Goal: Information Seeking & Learning: Find specific page/section

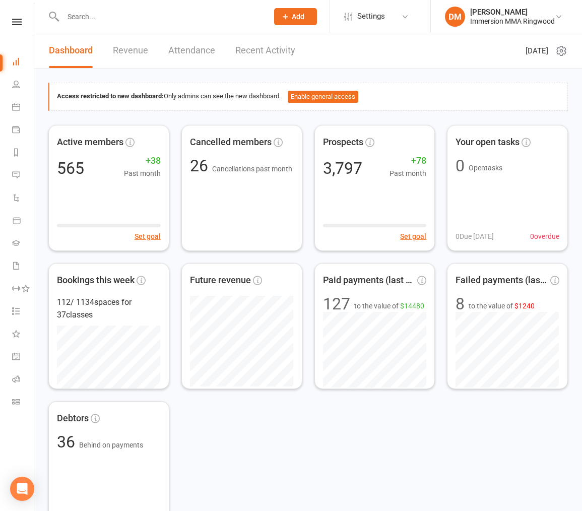
click at [199, 26] on div at bounding box center [154, 16] width 213 height 33
click at [197, 21] on input "text" at bounding box center [160, 17] width 201 height 14
paste input "[EMAIL_ADDRESS][DOMAIN_NAME]"
type input "[EMAIL_ADDRESS][DOMAIN_NAME]"
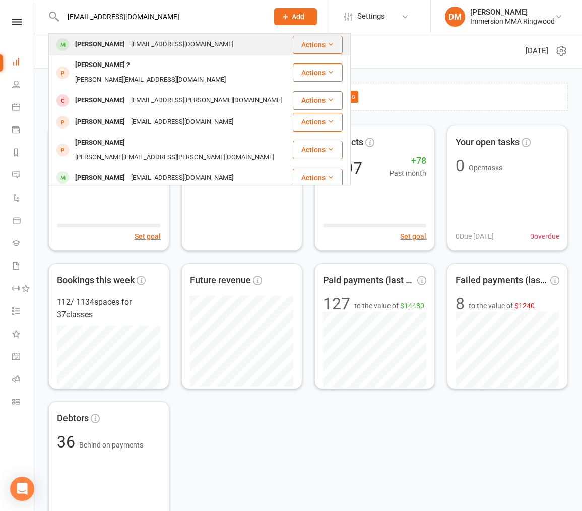
click at [173, 45] on div "[EMAIL_ADDRESS][DOMAIN_NAME]" at bounding box center [182, 44] width 108 height 15
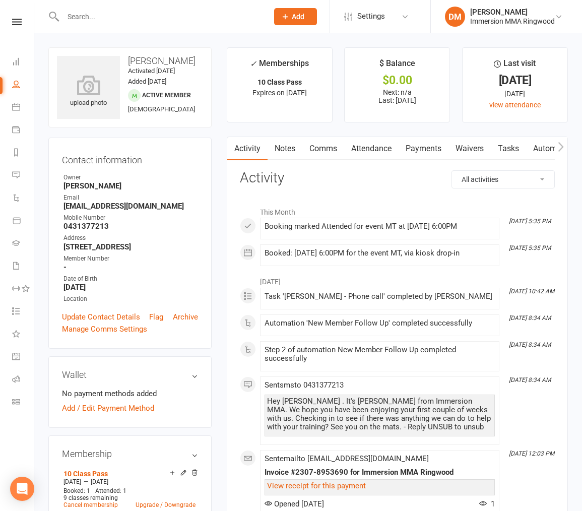
click at [413, 146] on link "Payments" at bounding box center [424, 148] width 50 height 23
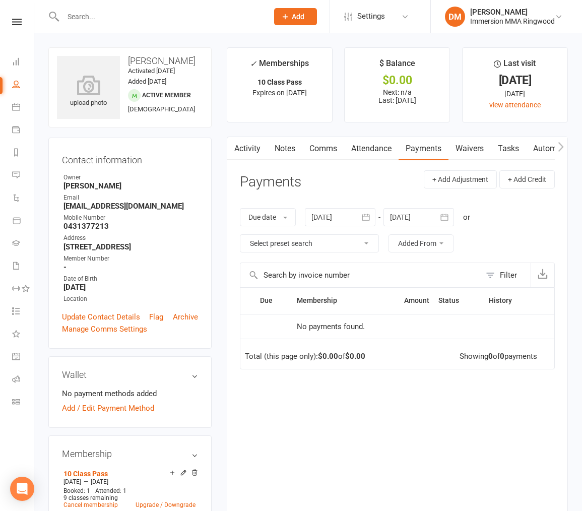
click at [474, 143] on link "Waivers" at bounding box center [469, 148] width 42 height 23
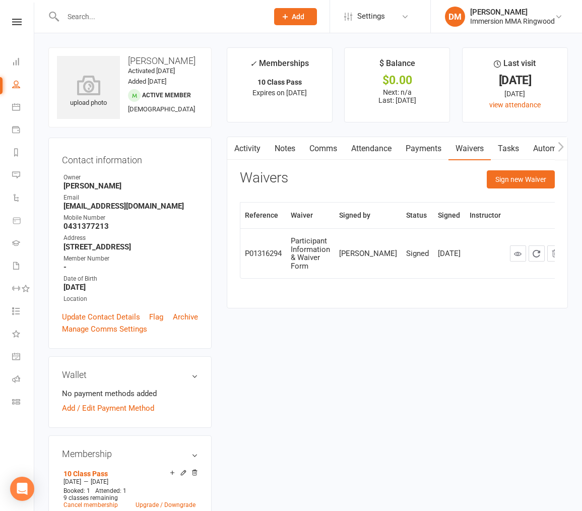
click at [255, 146] on link "Activity" at bounding box center [247, 148] width 40 height 23
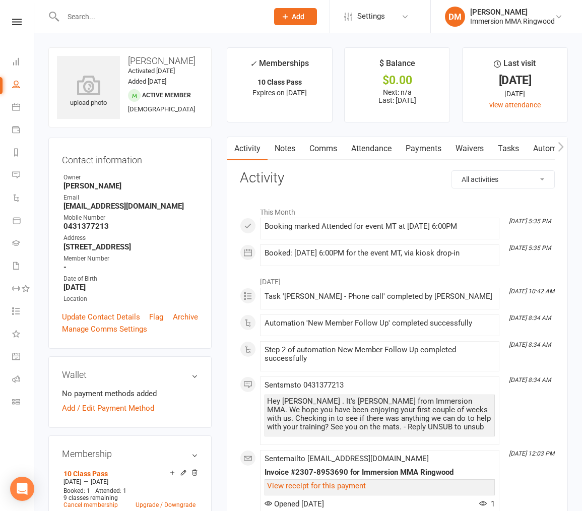
click at [411, 146] on link "Payments" at bounding box center [424, 148] width 50 height 23
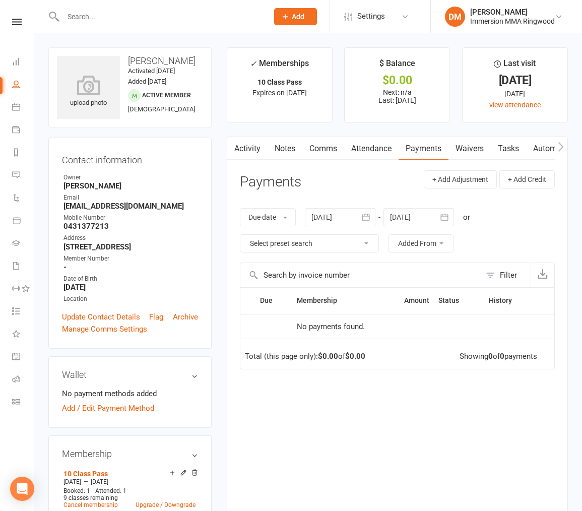
click at [359, 215] on div "[DATE] [DATE] Sun Mon Tue Wed Thu Fri Sat 31 27 28 29 30 31 01 02 32 03 04 05 0…" at bounding box center [340, 217] width 71 height 18
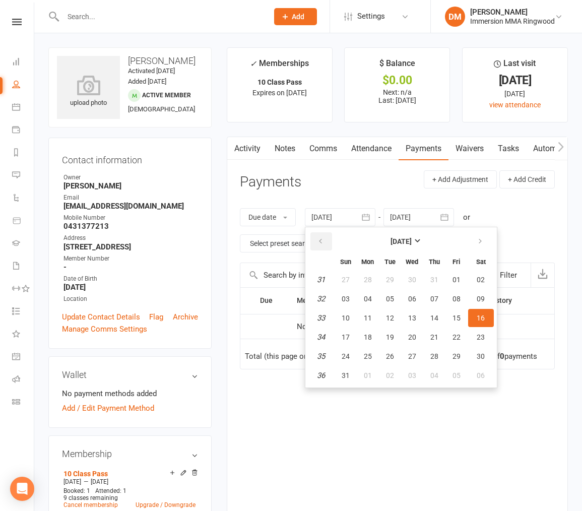
click at [329, 239] on button "button" at bounding box center [321, 241] width 22 height 18
click at [350, 278] on span "01" at bounding box center [346, 280] width 8 height 8
type input "[DATE]"
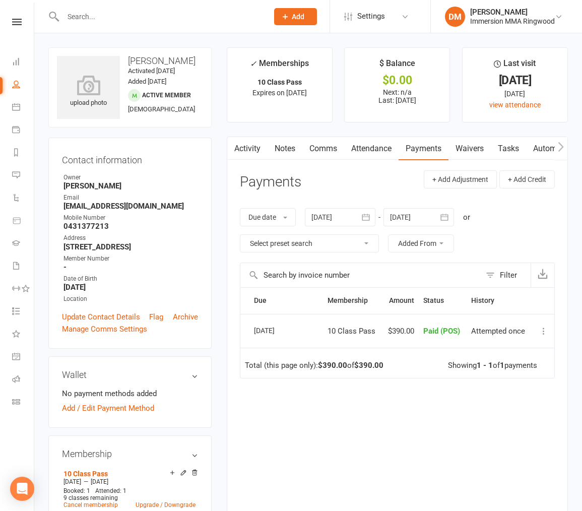
click at [185, 11] on input "text" at bounding box center [160, 17] width 201 height 14
paste input "[EMAIL_ADDRESS][DOMAIN_NAME]"
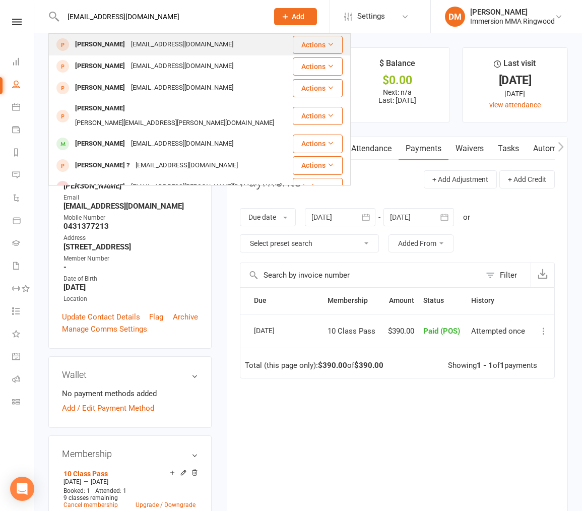
type input "[EMAIL_ADDRESS][DOMAIN_NAME]"
click at [204, 45] on div "Rozee Doreian [EMAIL_ADDRESS][DOMAIN_NAME]" at bounding box center [170, 44] width 242 height 21
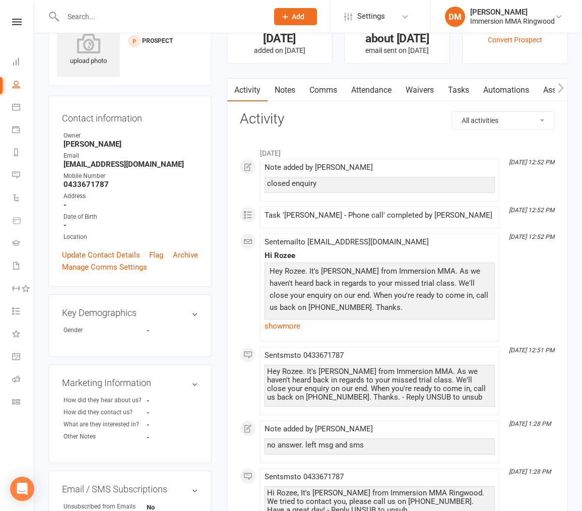
scroll to position [50, 0]
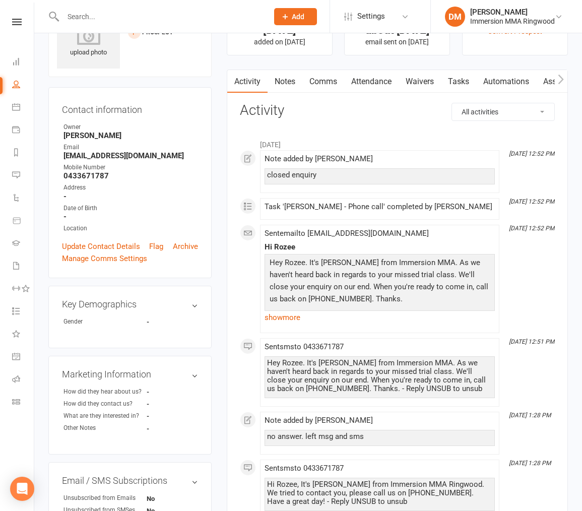
click at [372, 91] on link "Attendance" at bounding box center [371, 81] width 54 height 23
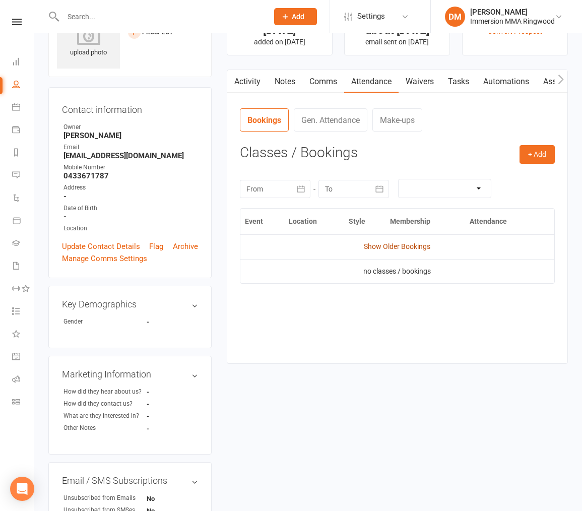
click at [400, 245] on link "Show Older Bookings" at bounding box center [397, 246] width 67 height 8
click at [278, 79] on link "Notes" at bounding box center [285, 81] width 35 height 23
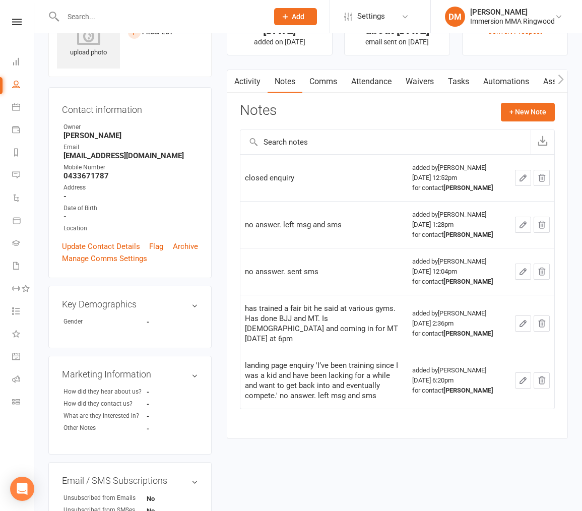
click at [198, 17] on input "text" at bounding box center [160, 17] width 201 height 14
paste input "[EMAIL_ADDRESS][DOMAIN_NAME]"
type input "[EMAIL_ADDRESS][DOMAIN_NAME]"
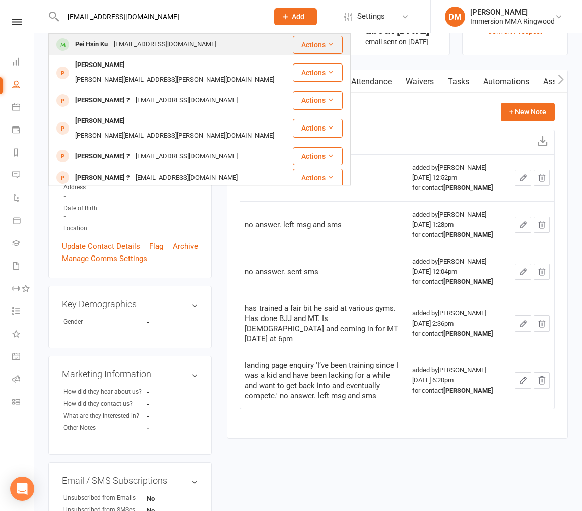
click at [193, 37] on div "Pei Hsin Ku [EMAIL_ADDRESS][DOMAIN_NAME]" at bounding box center [170, 44] width 242 height 21
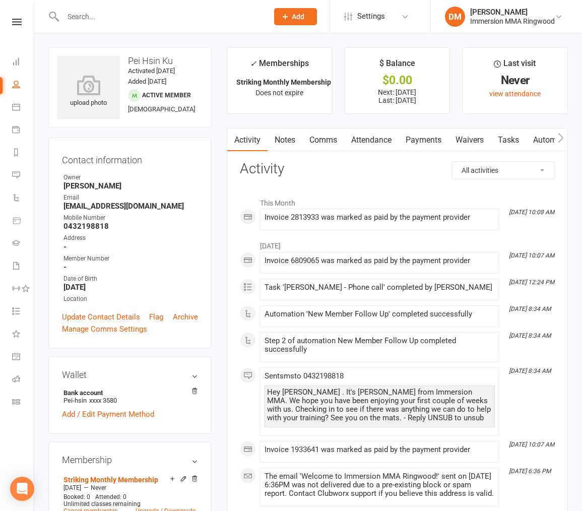
click at [388, 140] on link "Attendance" at bounding box center [371, 139] width 54 height 23
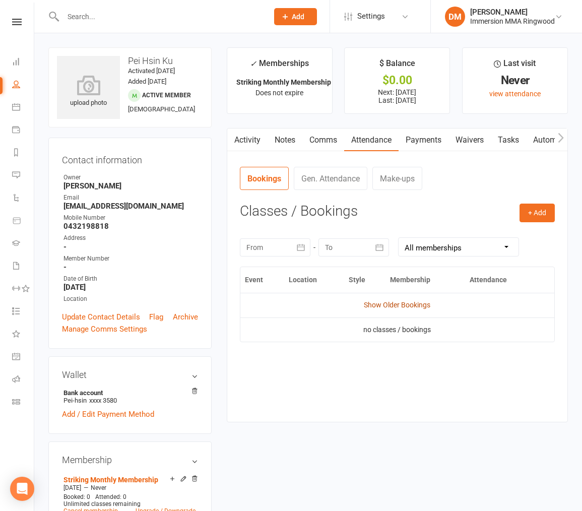
click at [389, 304] on link "Show Older Bookings" at bounding box center [397, 305] width 67 height 8
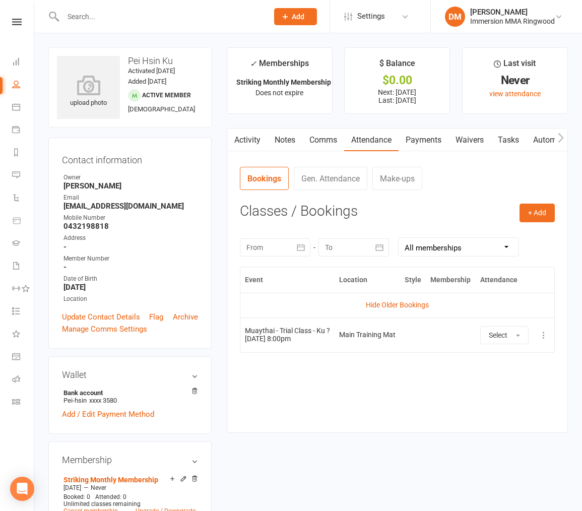
click at [428, 140] on link "Payments" at bounding box center [424, 139] width 50 height 23
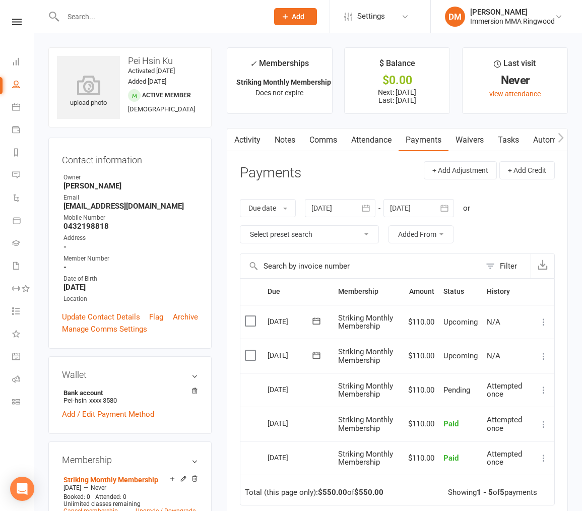
click at [135, 206] on strong "[EMAIL_ADDRESS][DOMAIN_NAME]" at bounding box center [130, 206] width 135 height 9
copy render-form-field "[EMAIL_ADDRESS][DOMAIN_NAME]"
click at [232, 12] on input "text" at bounding box center [160, 17] width 201 height 14
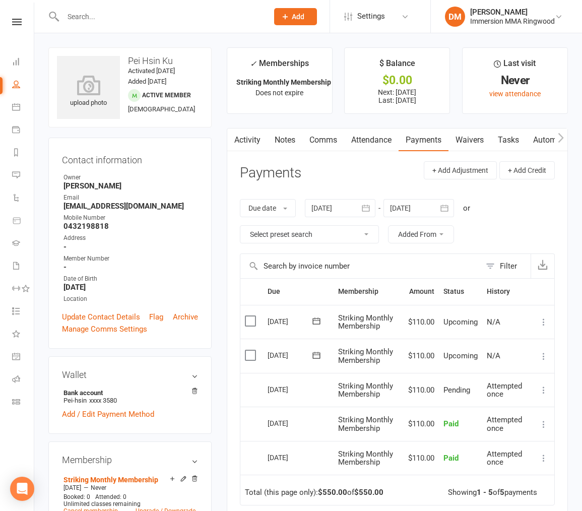
paste input "[EMAIL_ADDRESS][DOMAIN_NAME]"
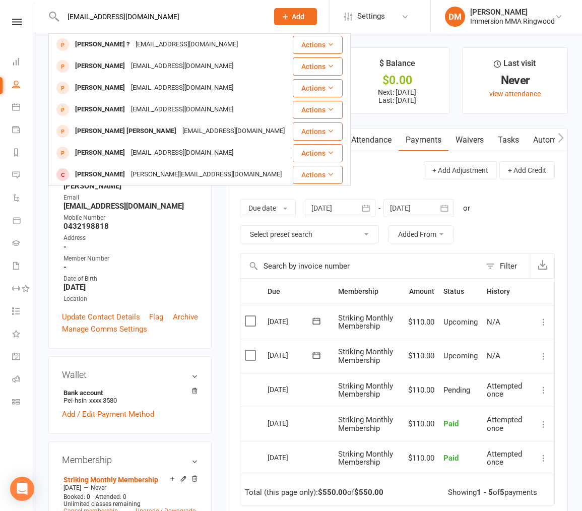
drag, startPoint x: 133, startPoint y: 14, endPoint x: -28, endPoint y: 13, distance: 160.7
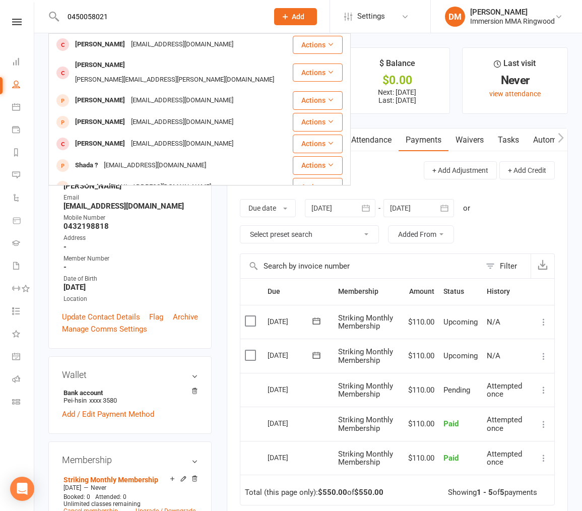
type input "0450058021"
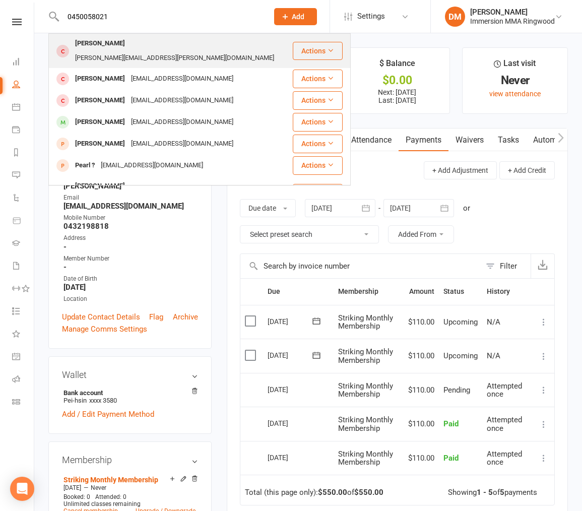
click at [197, 42] on div "[PERSON_NAME] [PERSON_NAME][EMAIL_ADDRESS][PERSON_NAME][DOMAIN_NAME]" at bounding box center [170, 50] width 242 height 33
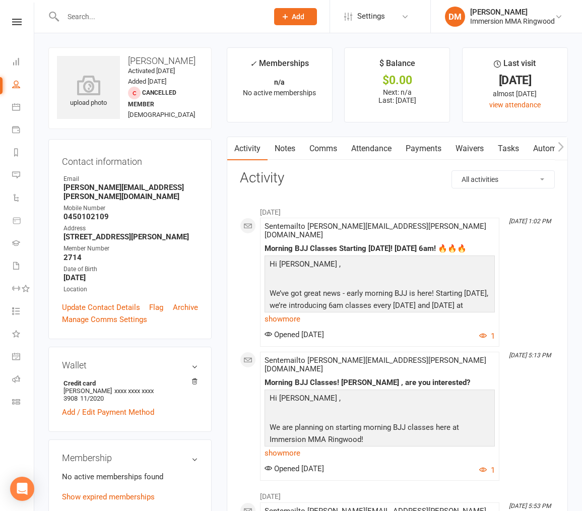
drag, startPoint x: 201, startPoint y: 179, endPoint x: 202, endPoint y: 171, distance: 7.6
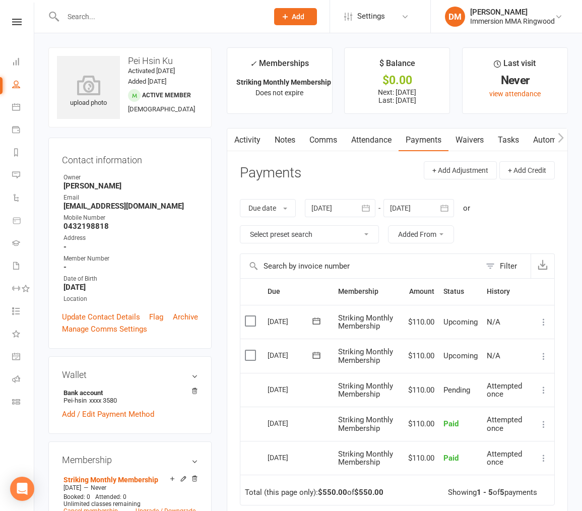
click at [108, 25] on div at bounding box center [154, 16] width 213 height 33
click at [101, 19] on input "text" at bounding box center [160, 17] width 201 height 14
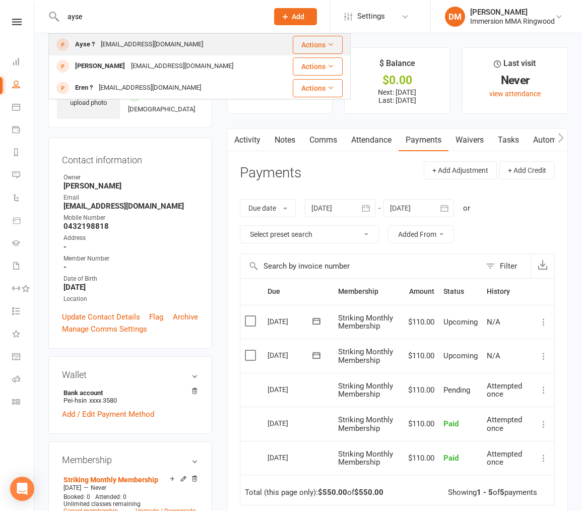
type input "ayse"
click at [193, 53] on div "Ayse ? [EMAIL_ADDRESS][DOMAIN_NAME]" at bounding box center [164, 44] width 230 height 21
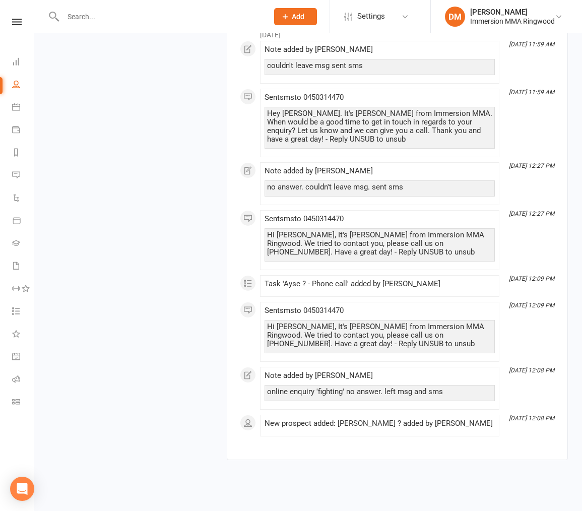
scroll to position [1087, 0]
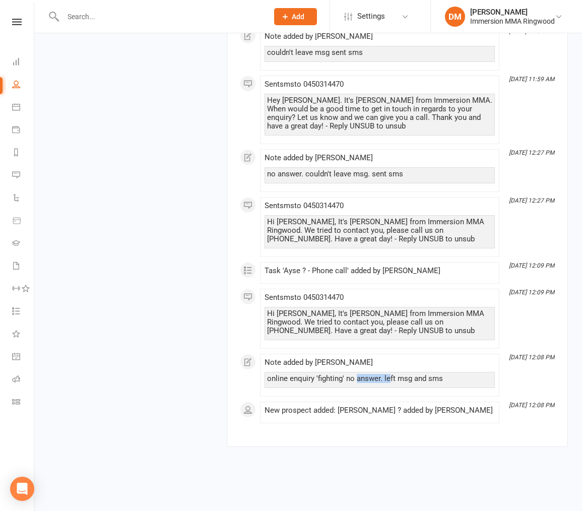
drag, startPoint x: 357, startPoint y: 376, endPoint x: 396, endPoint y: 376, distance: 38.8
click at [391, 376] on div "online enquiry 'fighting' no answer. left msg and sms" at bounding box center [379, 378] width 225 height 9
click at [396, 376] on div "online enquiry 'fighting' no answer. left msg and sms" at bounding box center [379, 378] width 225 height 9
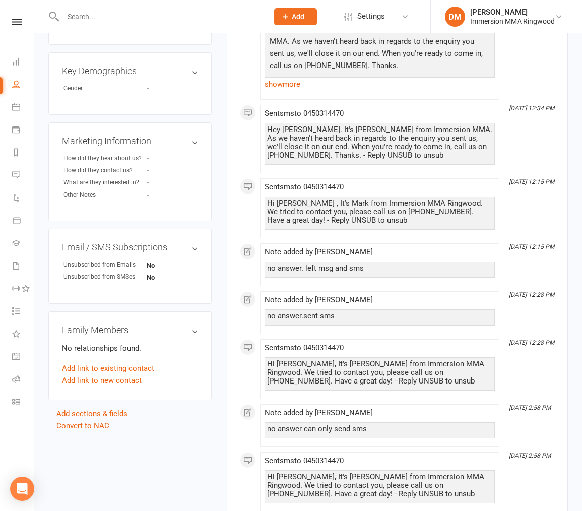
scroll to position [281, 0]
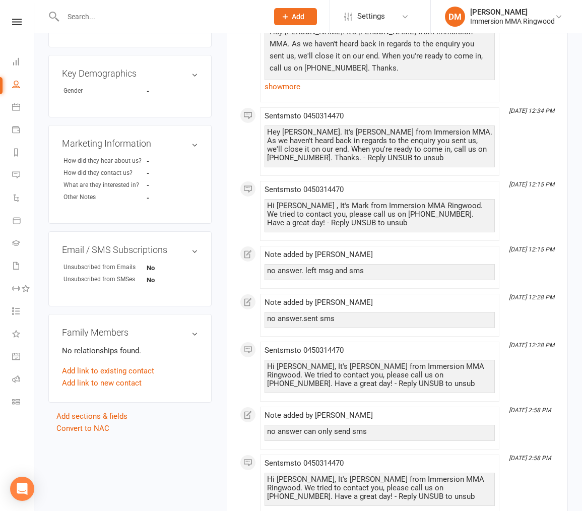
click at [189, 18] on input "text" at bounding box center [160, 17] width 201 height 14
paste input "[PERSON_NAME][EMAIL_ADDRESS][PERSON_NAME][DOMAIN_NAME]"
type input "[PERSON_NAME][EMAIL_ADDRESS][PERSON_NAME][DOMAIN_NAME]"
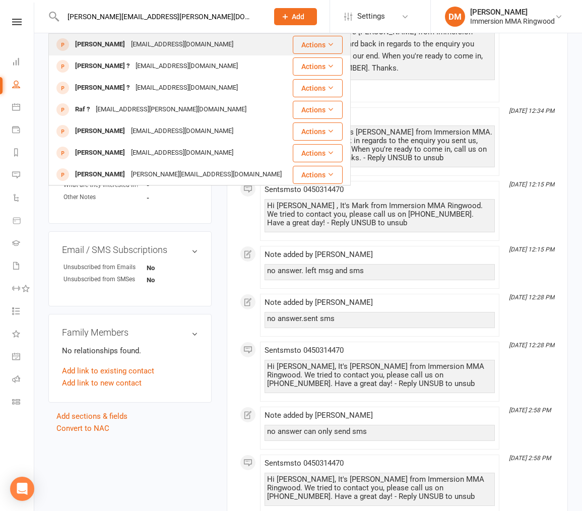
click at [222, 42] on div "[PERSON_NAME] [EMAIL_ADDRESS][DOMAIN_NAME]" at bounding box center [170, 44] width 242 height 21
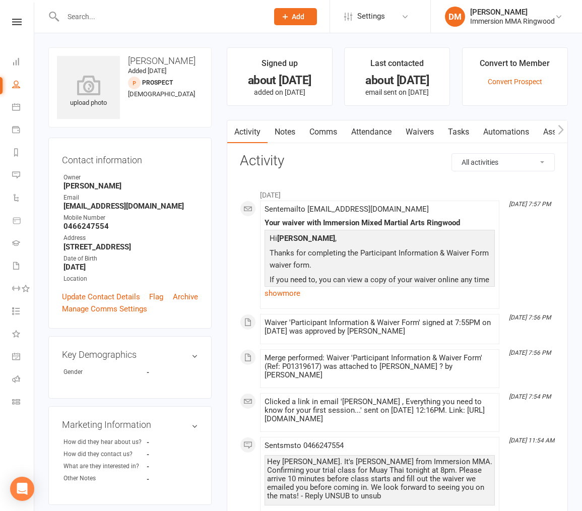
click at [289, 142] on link "Notes" at bounding box center [285, 131] width 35 height 23
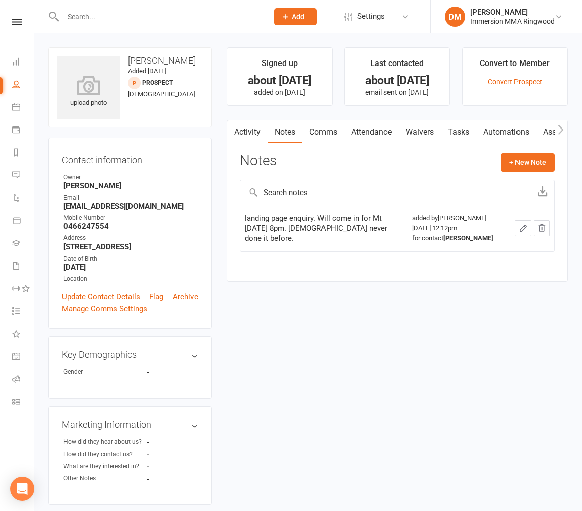
click at [374, 125] on link "Attendance" at bounding box center [371, 131] width 54 height 23
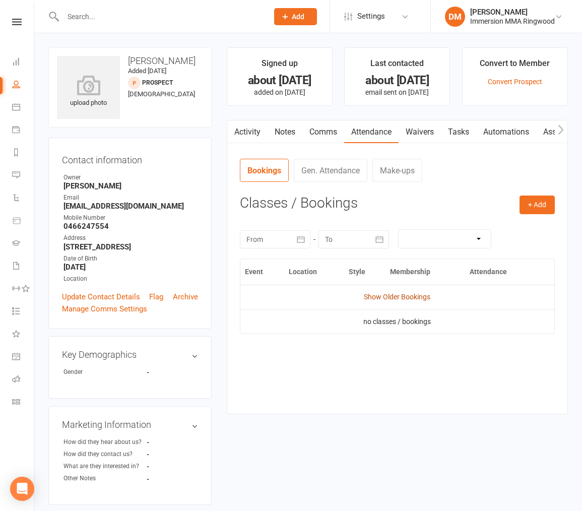
click at [399, 294] on link "Show Older Bookings" at bounding box center [397, 297] width 67 height 8
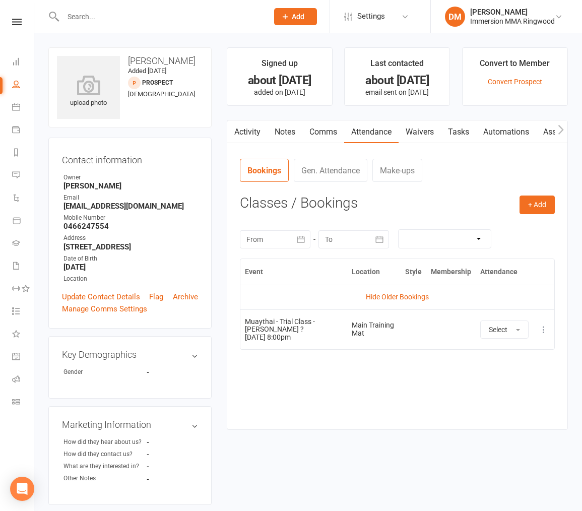
click at [413, 133] on link "Waivers" at bounding box center [420, 131] width 42 height 23
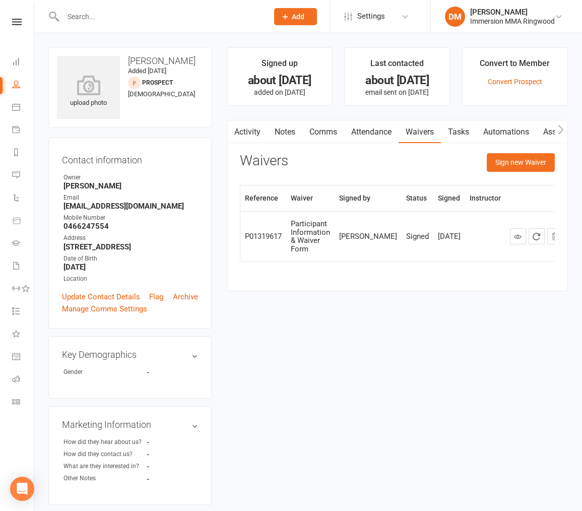
click at [254, 132] on link "Activity" at bounding box center [247, 131] width 40 height 23
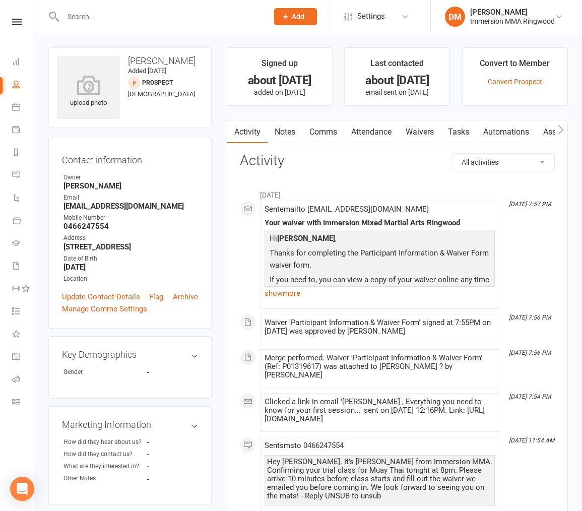
click at [365, 133] on link "Attendance" at bounding box center [371, 131] width 54 height 23
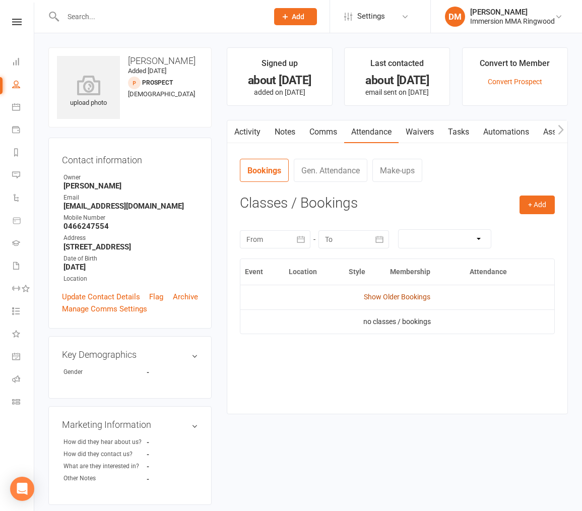
click at [384, 297] on link "Show Older Bookings" at bounding box center [397, 297] width 67 height 8
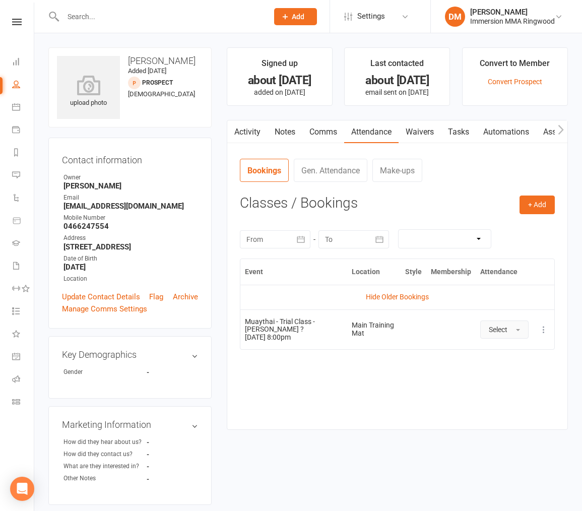
click at [486, 323] on button "Select" at bounding box center [504, 329] width 48 height 18
click at [539, 301] on td "Hide Older Bookings" at bounding box center [397, 297] width 314 height 24
drag, startPoint x: 194, startPoint y: 24, endPoint x: 185, endPoint y: 19, distance: 10.6
click at [194, 24] on div at bounding box center [154, 16] width 213 height 33
click at [184, 18] on input "text" at bounding box center [160, 17] width 201 height 14
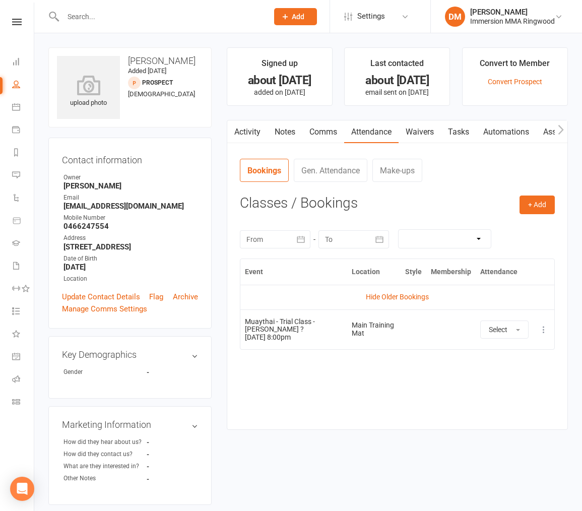
paste input "[PERSON_NAME][EMAIL_ADDRESS][DOMAIN_NAME]"
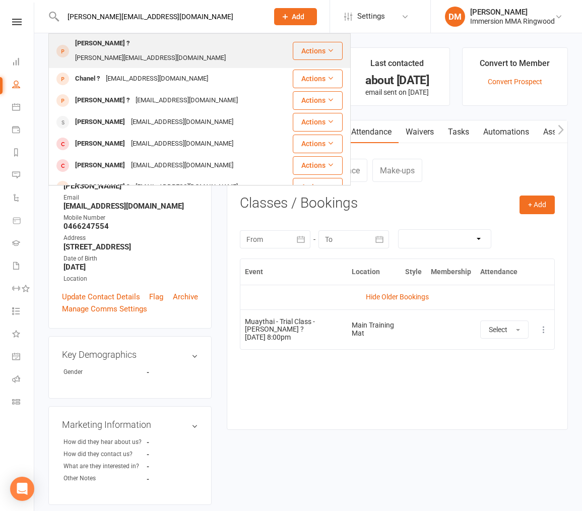
type input "[PERSON_NAME][EMAIL_ADDRESS][DOMAIN_NAME]"
click at [204, 51] on div "[PERSON_NAME][EMAIL_ADDRESS][DOMAIN_NAME]" at bounding box center [150, 58] width 157 height 15
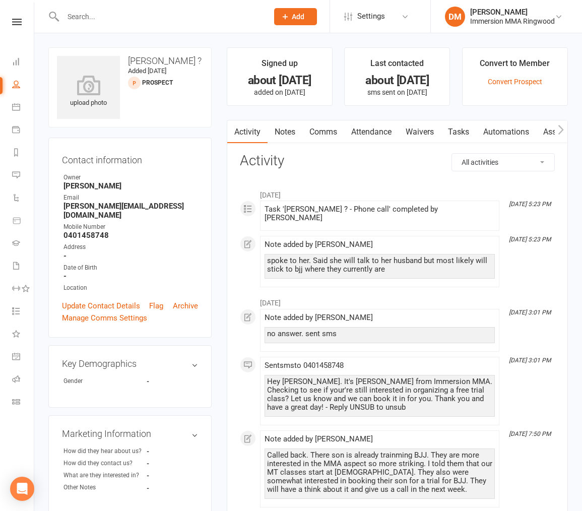
click at [295, 135] on link "Notes" at bounding box center [285, 131] width 35 height 23
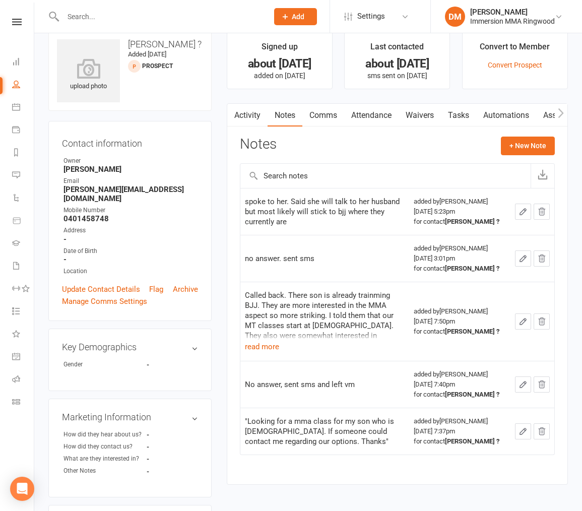
scroll to position [50, 0]
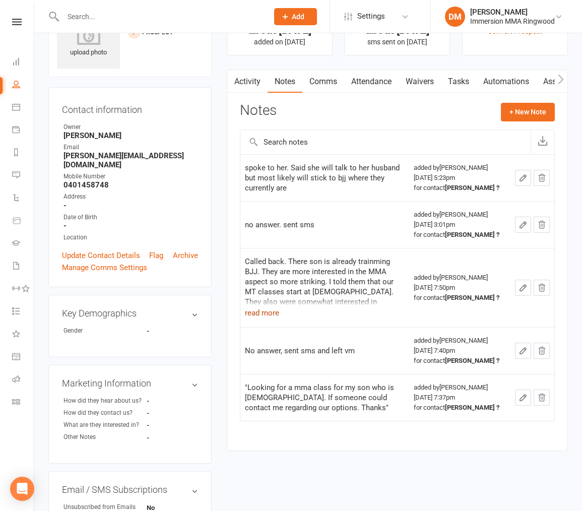
click at [270, 315] on button "read more" at bounding box center [262, 313] width 34 height 12
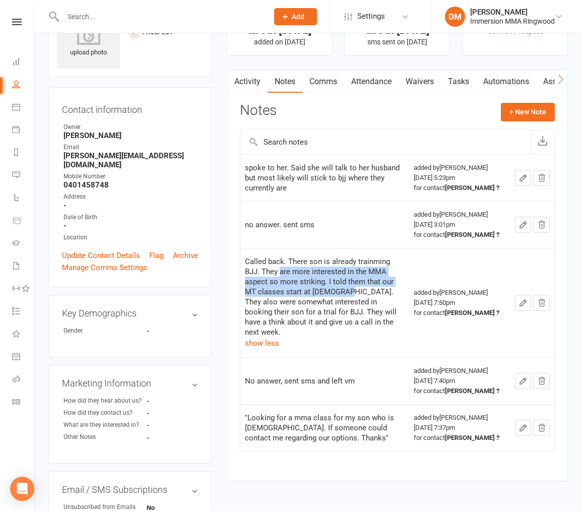
drag, startPoint x: 288, startPoint y: 274, endPoint x: 344, endPoint y: 293, distance: 59.3
click at [344, 293] on div "Called back. There son is already trainming BJJ. They are more interested in th…" at bounding box center [325, 296] width 160 height 81
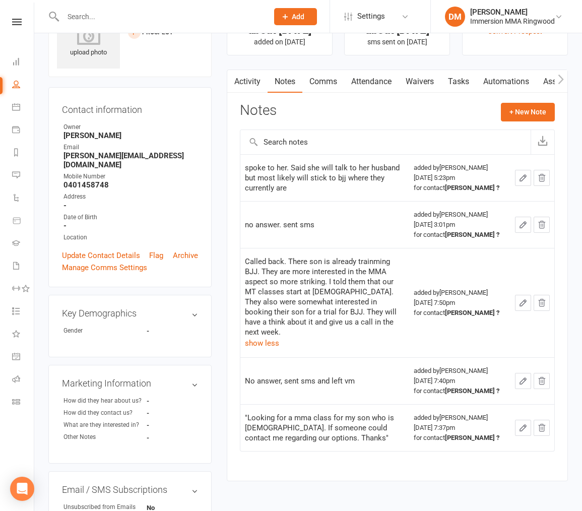
click at [358, 303] on div "Called back. There son is already trainming BJJ. They are more interested in th…" at bounding box center [325, 296] width 160 height 81
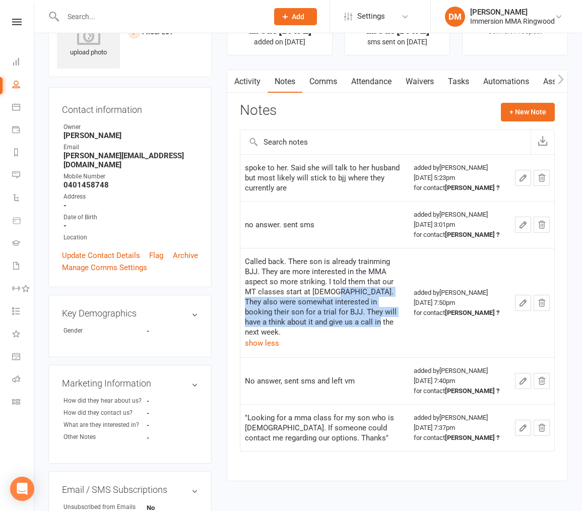
drag, startPoint x: 360, startPoint y: 320, endPoint x: 329, endPoint y: 287, distance: 45.6
click at [332, 290] on div "Called back. There son is already trainming BJJ. They are more interested in th…" at bounding box center [325, 296] width 160 height 81
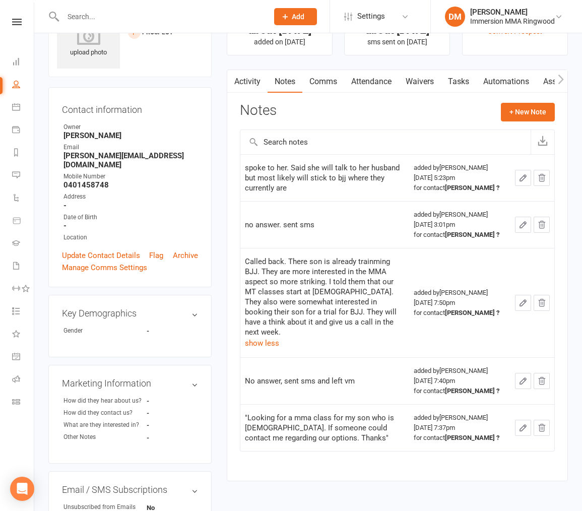
click at [329, 287] on div "Called back. There son is already trainming BJJ. They are more interested in th…" at bounding box center [325, 296] width 160 height 81
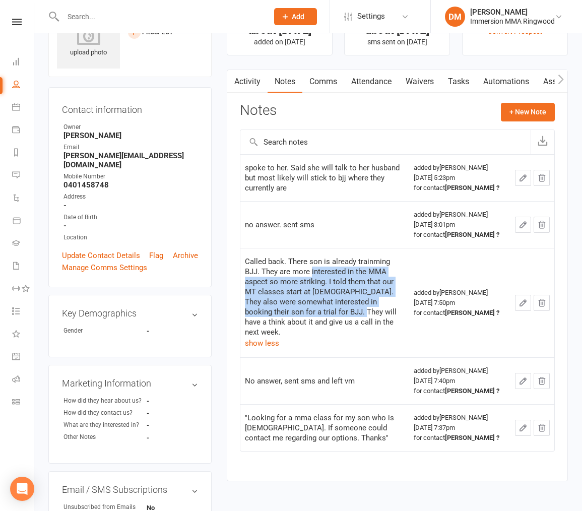
drag, startPoint x: 326, startPoint y: 287, endPoint x: 353, endPoint y: 322, distance: 44.5
click at [347, 317] on div "Called back. There son is already trainming BJJ. They are more interested in th…" at bounding box center [325, 296] width 160 height 81
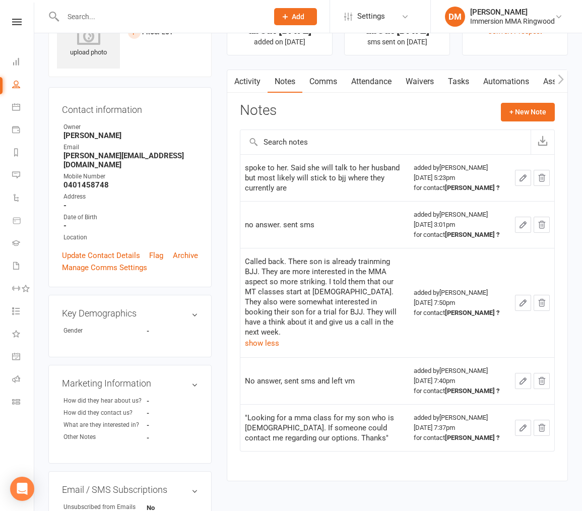
click at [359, 325] on div "Called back. There son is already trainming BJJ. They are more interested in th…" at bounding box center [325, 296] width 160 height 81
drag, startPoint x: 380, startPoint y: 326, endPoint x: 335, endPoint y: 289, distance: 58.7
click at [345, 296] on div "Called back. There son is already trainming BJJ. They are more interested in th…" at bounding box center [325, 296] width 160 height 81
click at [335, 289] on div "Called back. There son is already trainming BJJ. They are more interested in th…" at bounding box center [325, 296] width 160 height 81
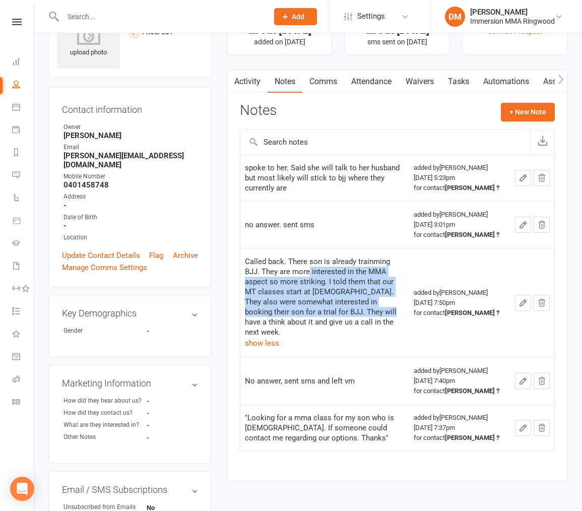
drag, startPoint x: 308, startPoint y: 268, endPoint x: 372, endPoint y: 313, distance: 78.8
click at [372, 312] on div "Called back. There son is already trainming BJJ. They are more interested in th…" at bounding box center [325, 296] width 160 height 81
click at [372, 313] on div "Called back. There son is already trainming BJJ. They are more interested in th…" at bounding box center [325, 296] width 160 height 81
drag, startPoint x: 372, startPoint y: 313, endPoint x: 315, endPoint y: 263, distance: 76.0
click at [316, 263] on div "Called back. There son is already trainming BJJ. They are more interested in th…" at bounding box center [325, 296] width 160 height 81
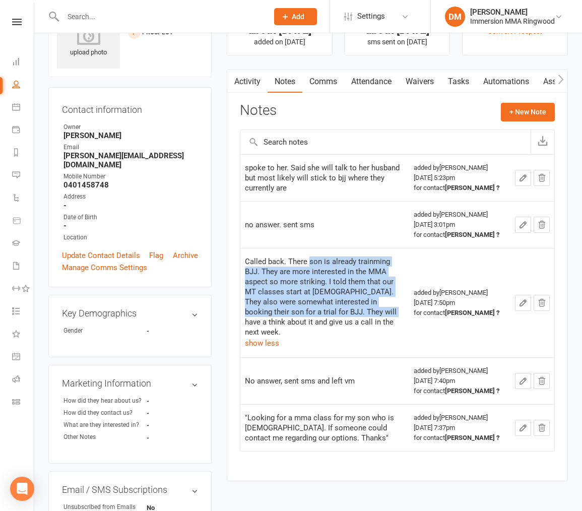
click at [315, 263] on div "Called back. There son is already trainming BJJ. They are more interested in th…" at bounding box center [325, 296] width 160 height 81
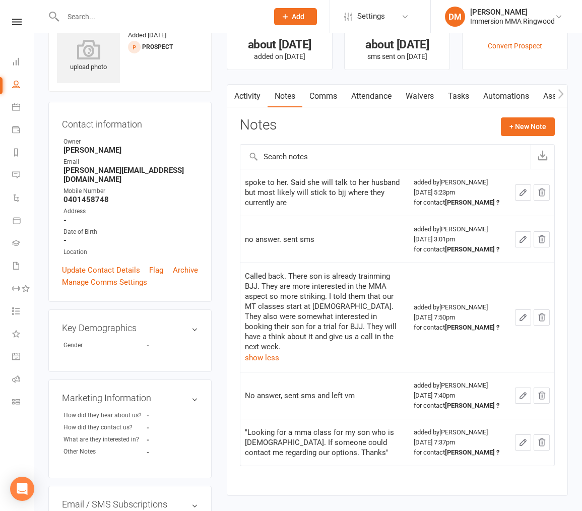
scroll to position [0, 0]
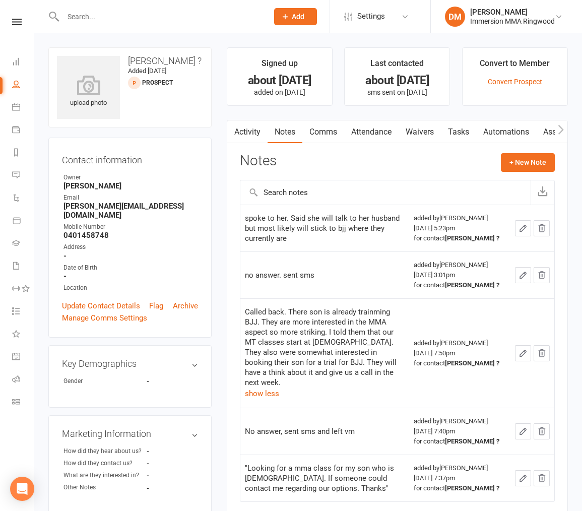
click at [174, 14] on input "text" at bounding box center [160, 17] width 201 height 14
paste input "[EMAIL_ADDRESS][DOMAIN_NAME]"
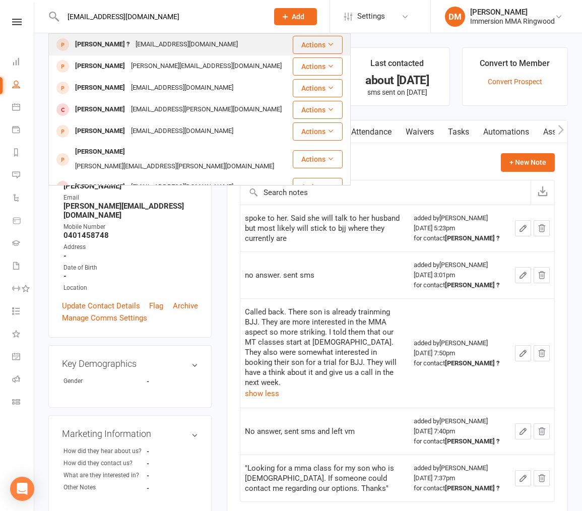
type input "[EMAIL_ADDRESS][DOMAIN_NAME]"
click at [184, 39] on div "[EMAIL_ADDRESS][DOMAIN_NAME]" at bounding box center [187, 44] width 108 height 15
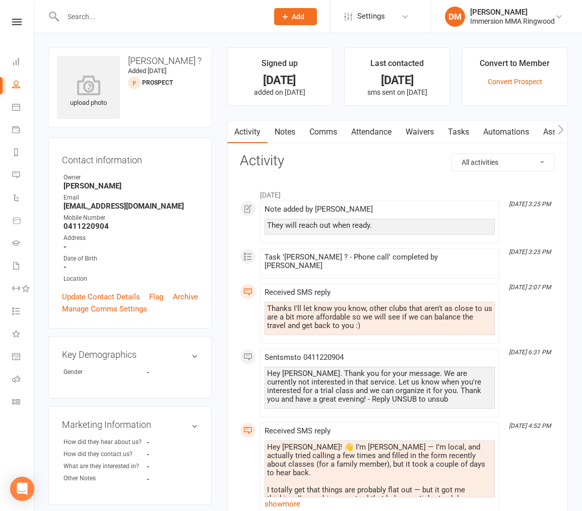
click at [279, 129] on link "Notes" at bounding box center [285, 131] width 35 height 23
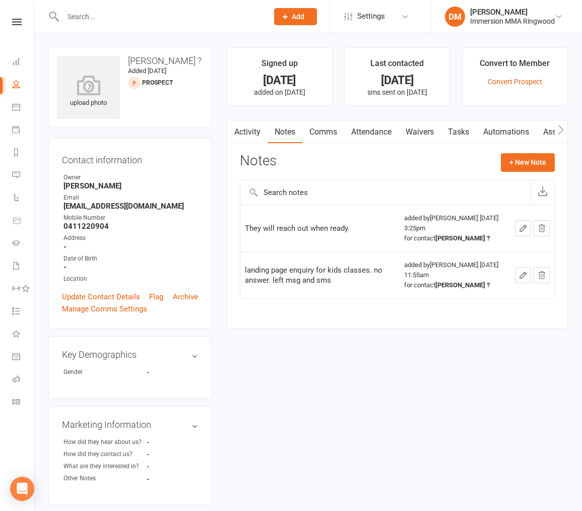
click at [247, 142] on link "Activity" at bounding box center [247, 131] width 40 height 23
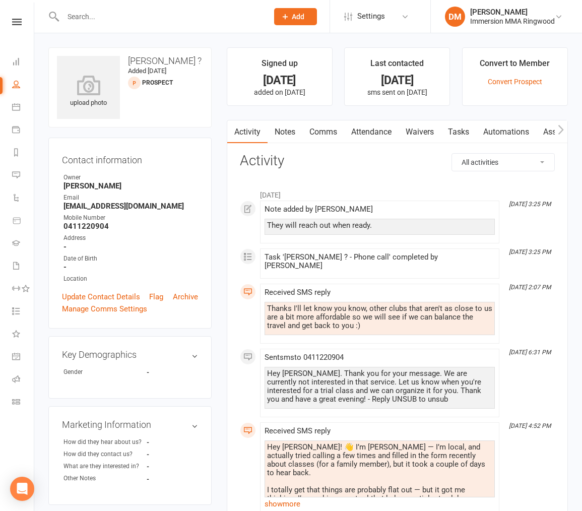
click at [159, 6] on div at bounding box center [154, 16] width 213 height 33
click at [160, 14] on input "text" at bounding box center [160, 17] width 201 height 14
paste input "[EMAIL_ADDRESS][DOMAIN_NAME]"
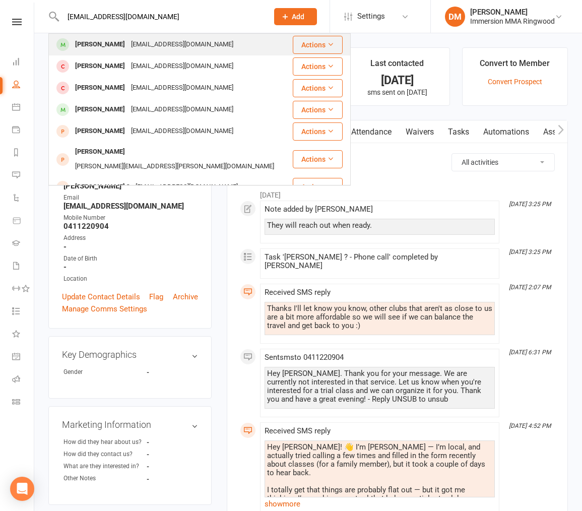
type input "[EMAIL_ADDRESS][DOMAIN_NAME]"
click at [169, 38] on div "[EMAIL_ADDRESS][DOMAIN_NAME]" at bounding box center [182, 44] width 108 height 15
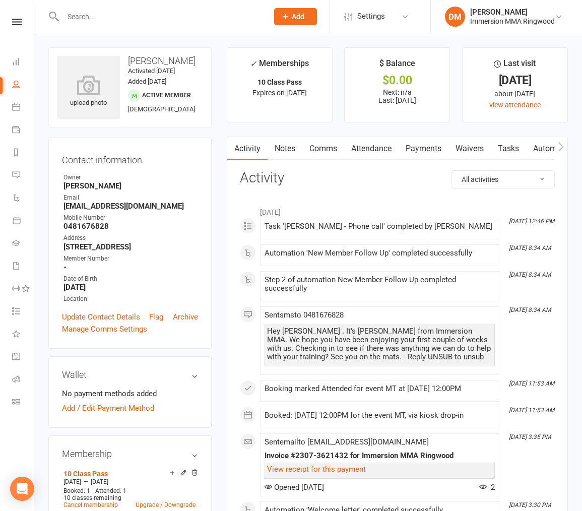
click at [414, 149] on link "Payments" at bounding box center [424, 148] width 50 height 23
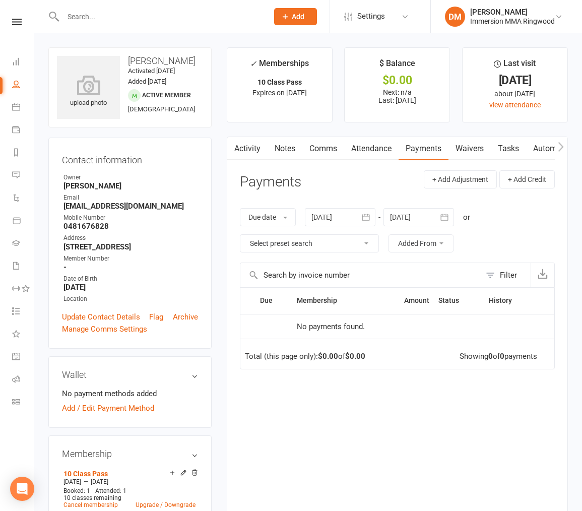
click at [316, 218] on div at bounding box center [340, 217] width 71 height 18
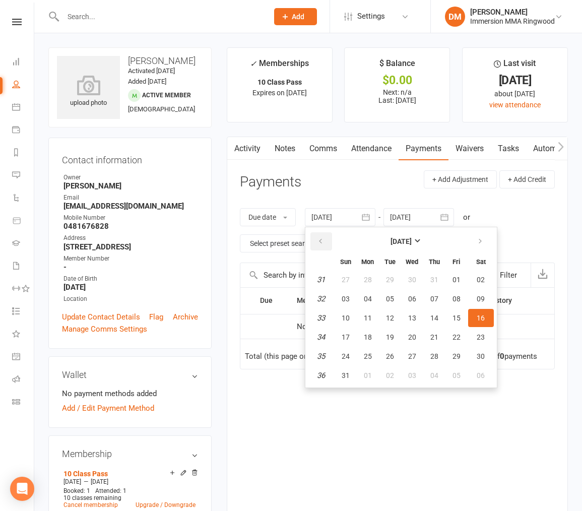
click at [324, 240] on icon "button" at bounding box center [320, 241] width 7 height 8
click at [416, 310] on button "18" at bounding box center [412, 318] width 21 height 18
type input "[DATE]"
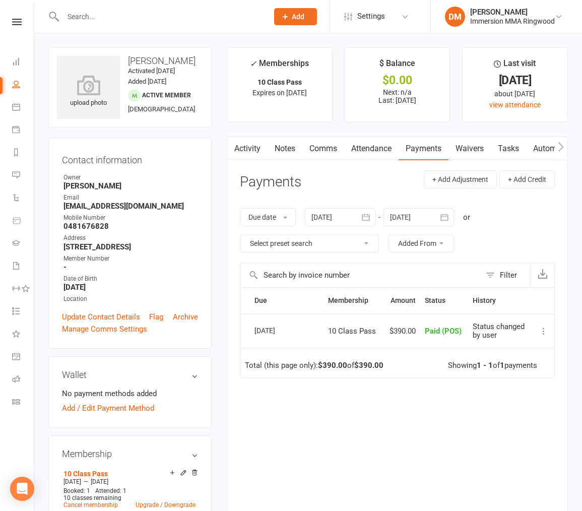
click at [132, 17] on input "text" at bounding box center [160, 17] width 201 height 14
paste input "[EMAIL_ADDRESS][DOMAIN_NAME]"
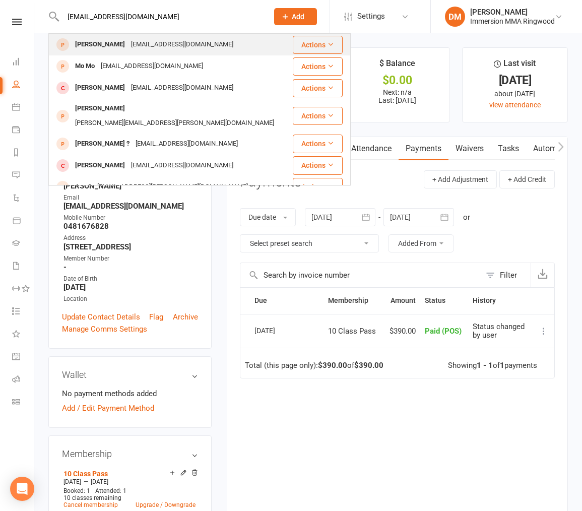
type input "[EMAIL_ADDRESS][DOMAIN_NAME]"
click at [195, 48] on div "[EMAIL_ADDRESS][DOMAIN_NAME]" at bounding box center [182, 44] width 108 height 15
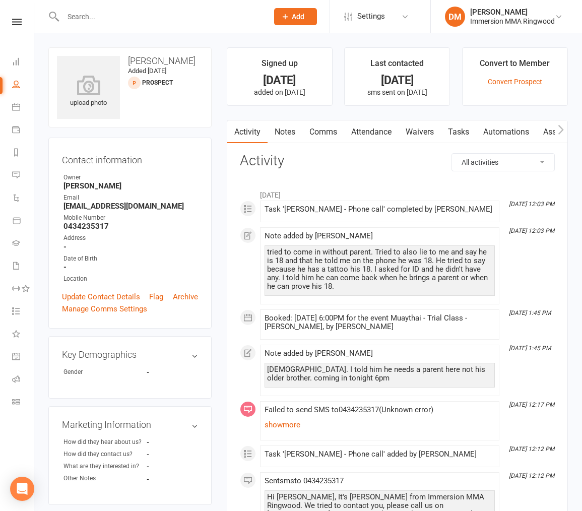
click at [200, 17] on input "text" at bounding box center [160, 17] width 201 height 14
paste input "[EMAIL_ADDRESS][DOMAIN_NAME]"
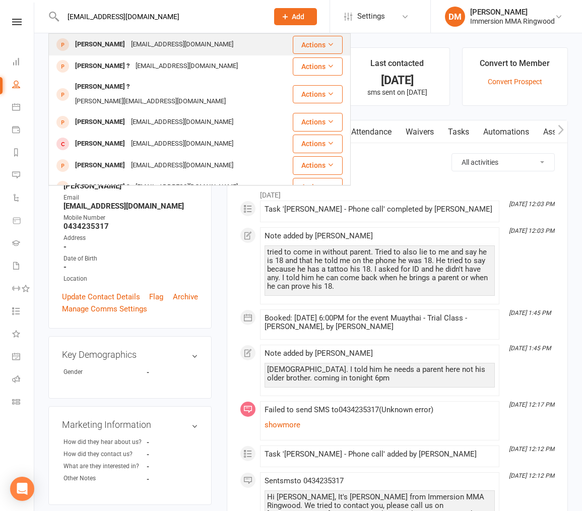
type input "[EMAIL_ADDRESS][DOMAIN_NAME]"
click at [192, 43] on div "[EMAIL_ADDRESS][DOMAIN_NAME]" at bounding box center [182, 44] width 108 height 15
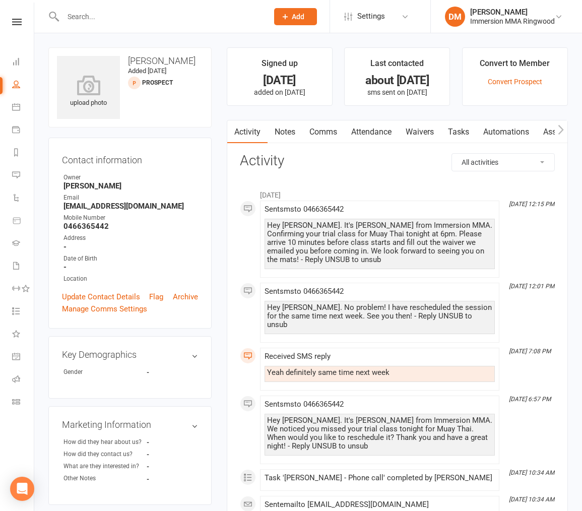
click at [383, 136] on link "Attendance" at bounding box center [371, 131] width 54 height 23
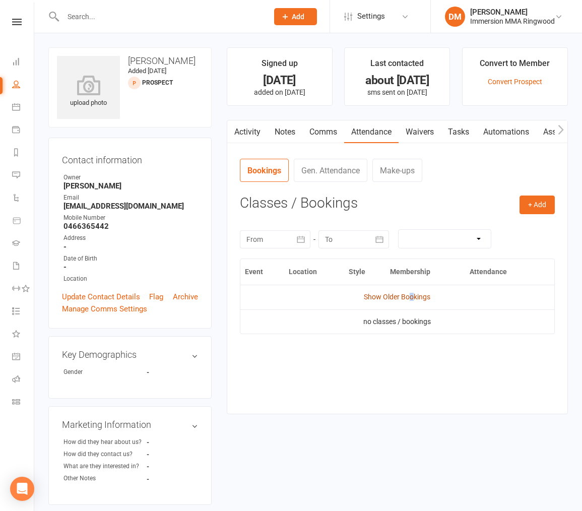
click at [413, 297] on link "Show Older Bookings" at bounding box center [397, 297] width 67 height 8
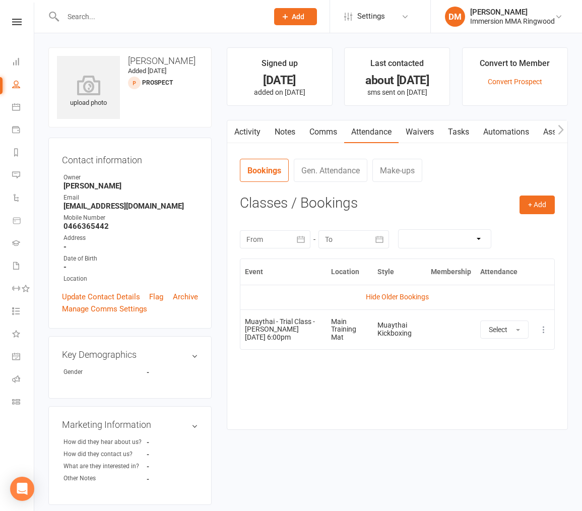
click at [179, 13] on input "text" at bounding box center [160, 17] width 201 height 14
paste input "[EMAIL_ADDRESS][DOMAIN_NAME]"
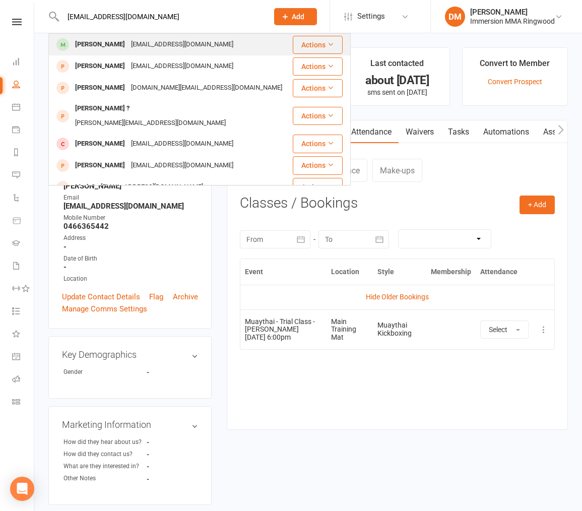
type input "[EMAIL_ADDRESS][DOMAIN_NAME]"
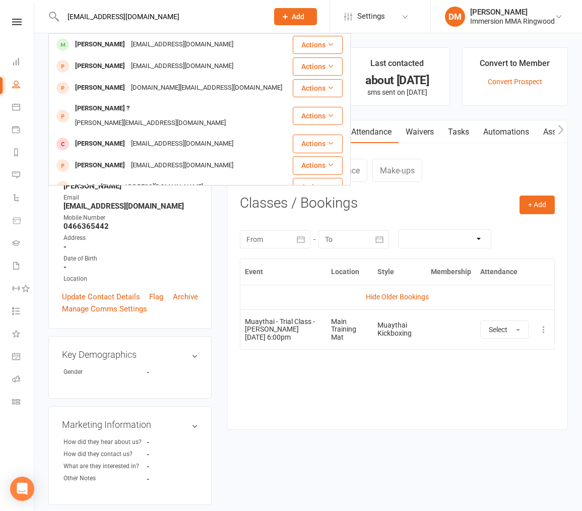
click at [185, 36] on div "[PERSON_NAME] [EMAIL_ADDRESS][DOMAIN_NAME]" at bounding box center [170, 44] width 242 height 21
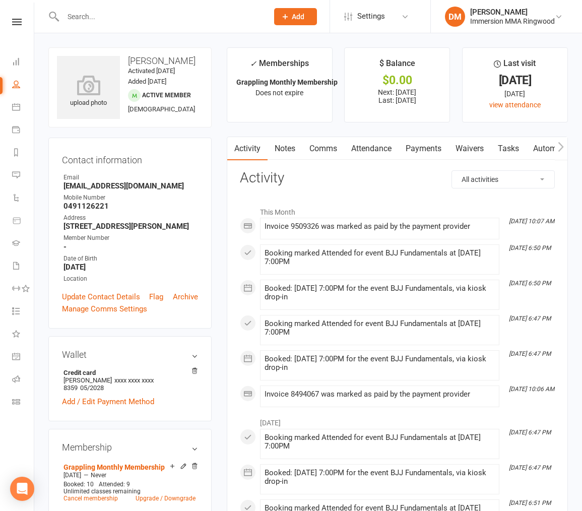
click at [359, 154] on link "Attendance" at bounding box center [371, 148] width 54 height 23
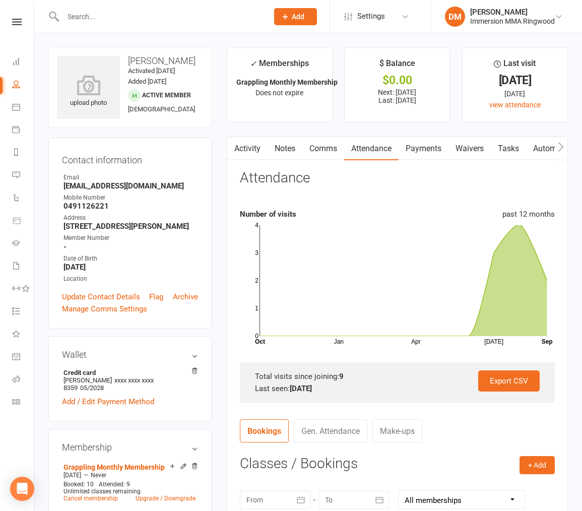
click at [325, 152] on link "Comms" at bounding box center [323, 148] width 42 height 23
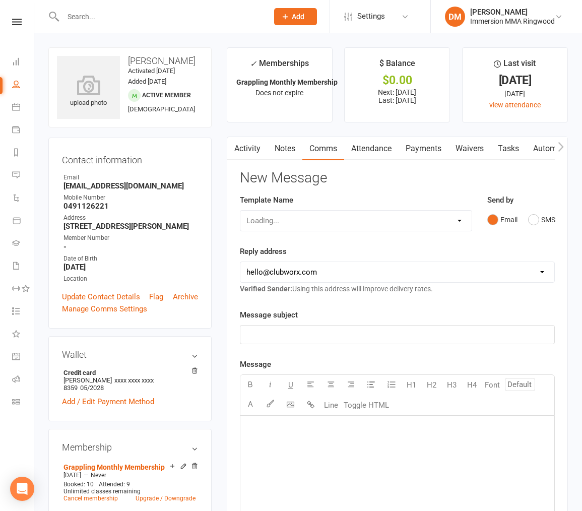
click at [428, 155] on link "Payments" at bounding box center [424, 148] width 50 height 23
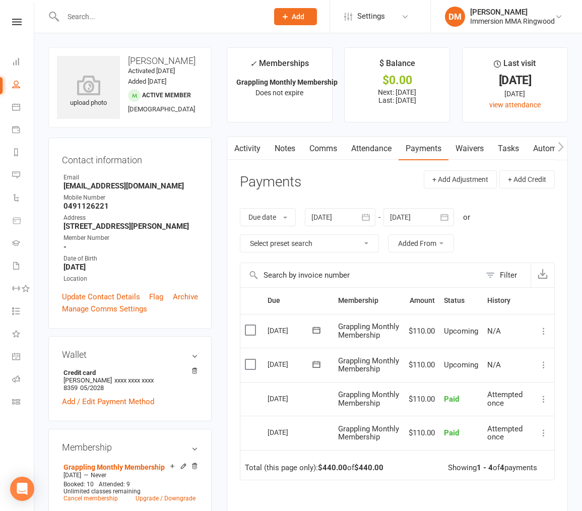
click at [282, 148] on link "Notes" at bounding box center [285, 148] width 35 height 23
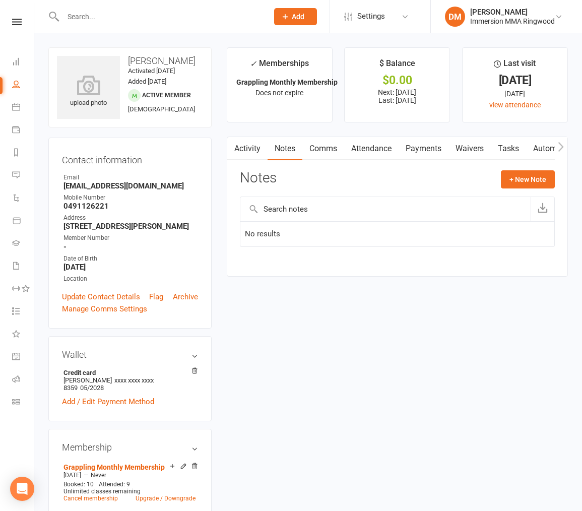
click at [237, 152] on button "button" at bounding box center [233, 148] width 13 height 23
click at [390, 155] on link "Attendance" at bounding box center [371, 148] width 54 height 23
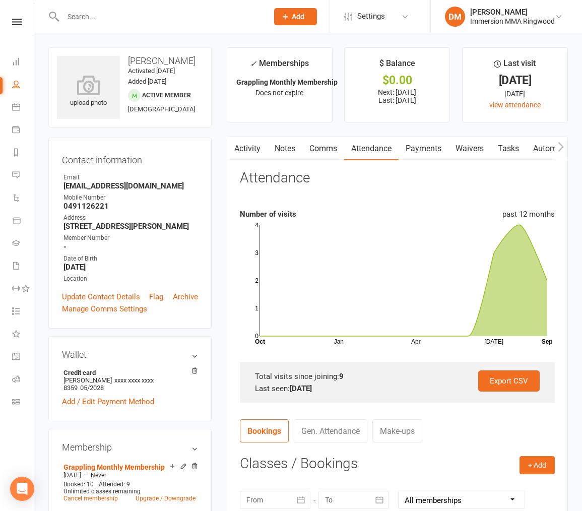
click at [436, 152] on link "Payments" at bounding box center [424, 148] width 50 height 23
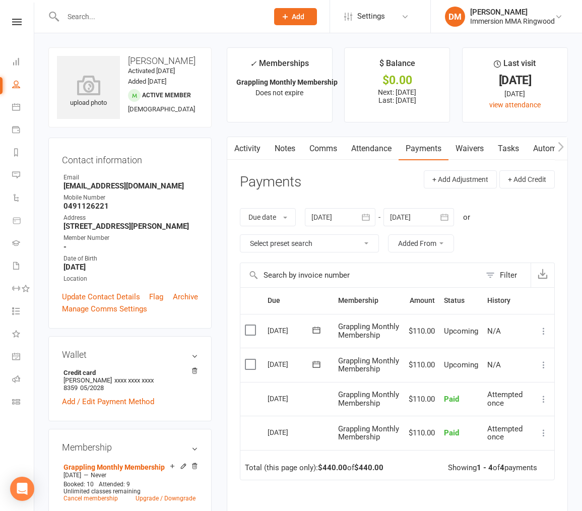
click at [157, 22] on input "text" at bounding box center [160, 17] width 201 height 14
paste input "[EMAIL_ADDRESS][DOMAIN_NAME]"
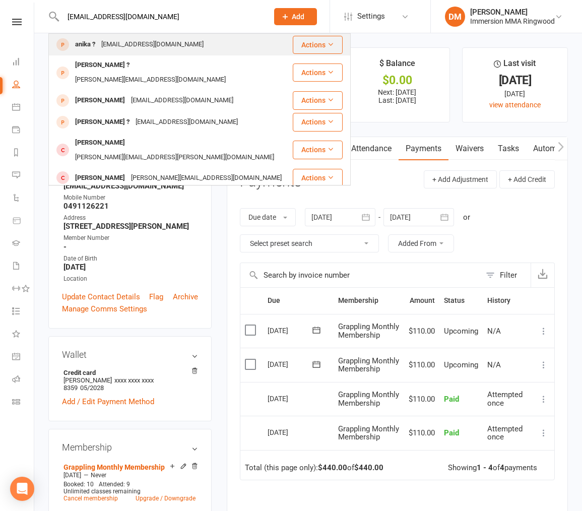
type input "[EMAIL_ADDRESS][DOMAIN_NAME]"
click at [212, 37] on div "anika ? [EMAIL_ADDRESS][DOMAIN_NAME]" at bounding box center [170, 44] width 242 height 21
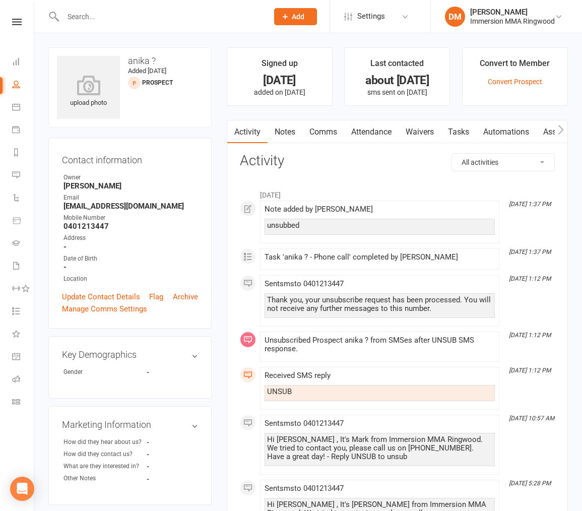
click at [196, 23] on input "text" at bounding box center [160, 17] width 201 height 14
paste input "[EMAIL_ADDRESS][DOMAIN_NAME]"
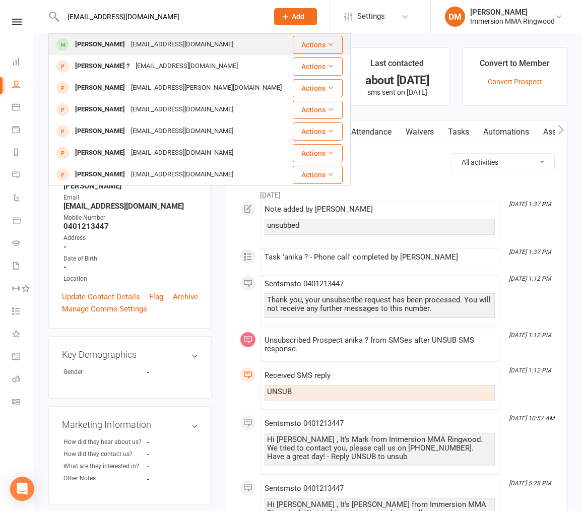
type input "[EMAIL_ADDRESS][DOMAIN_NAME]"
click at [182, 36] on div "[PERSON_NAME] [EMAIL_ADDRESS][DOMAIN_NAME]" at bounding box center [170, 44] width 242 height 21
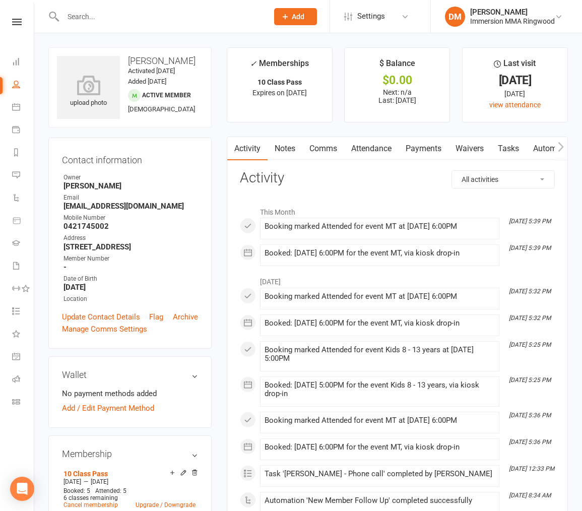
click at [414, 150] on link "Payments" at bounding box center [424, 148] width 50 height 23
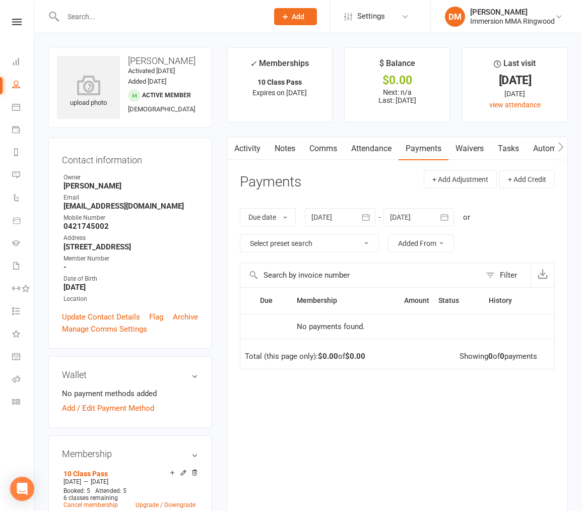
click at [369, 145] on link "Attendance" at bounding box center [371, 148] width 54 height 23
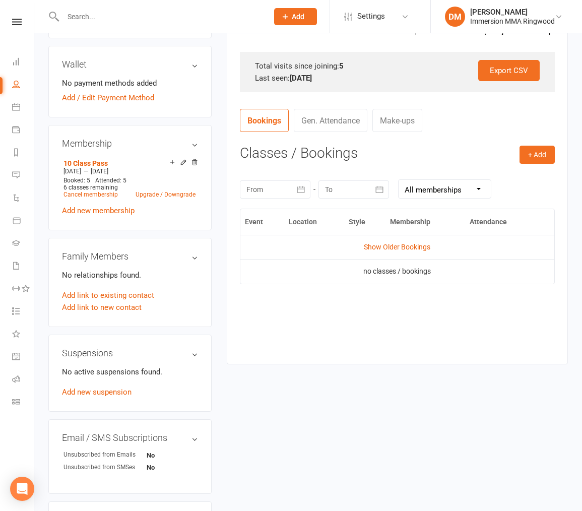
scroll to position [302, 0]
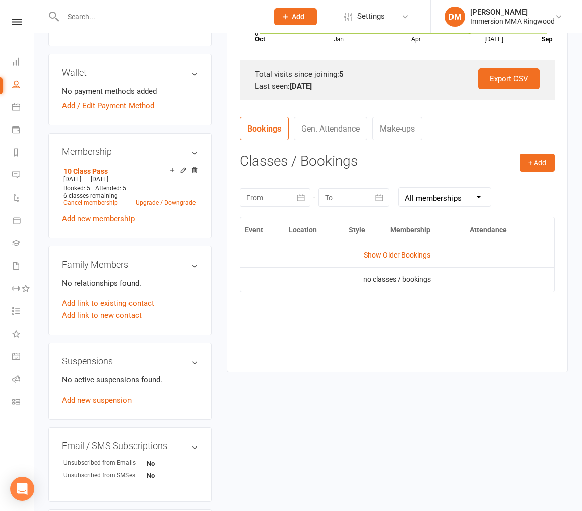
drag, startPoint x: 410, startPoint y: 210, endPoint x: 401, endPoint y: 235, distance: 27.0
click at [407, 218] on div "+ Add Book Event Add Appointment Book a Friend Classes / Bookings [DATE] Sun Mo…" at bounding box center [397, 255] width 315 height 203
click at [395, 251] on link "Show Older Bookings" at bounding box center [397, 255] width 67 height 8
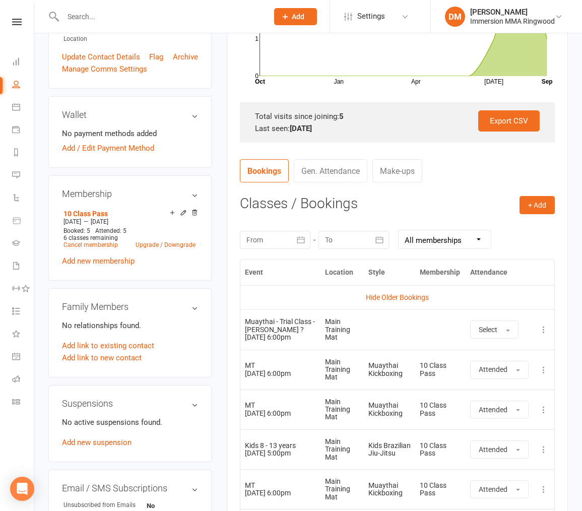
scroll to position [252, 0]
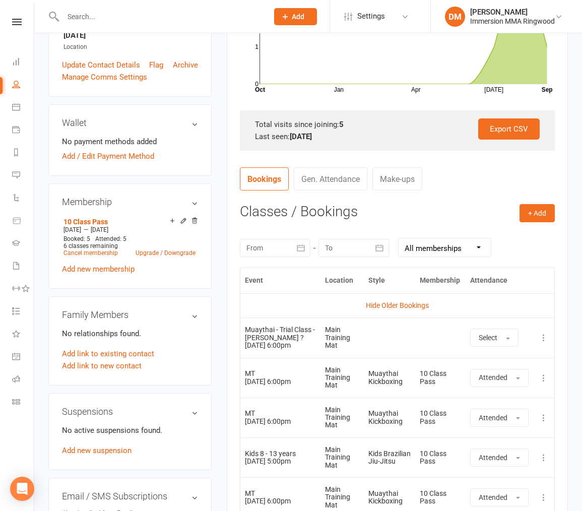
click at [184, 23] on input "text" at bounding box center [160, 17] width 201 height 14
paste input "[EMAIL_ADDRESS][DOMAIN_NAME]"
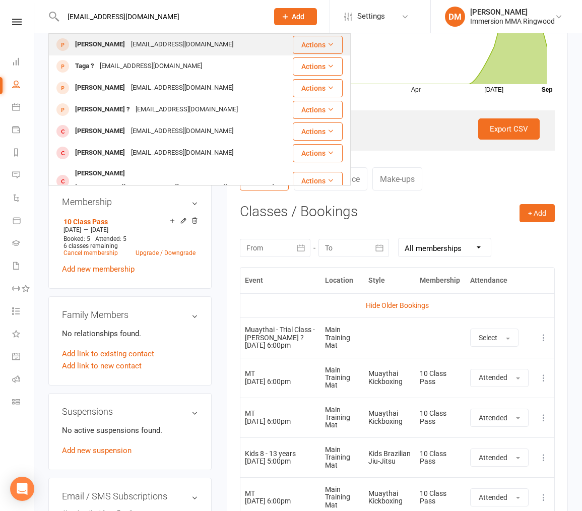
type input "[EMAIL_ADDRESS][DOMAIN_NAME]"
click at [164, 37] on div "[EMAIL_ADDRESS][DOMAIN_NAME]" at bounding box center [182, 44] width 108 height 15
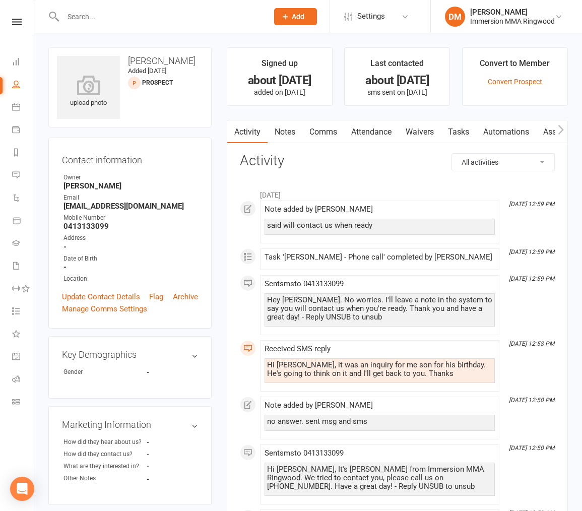
click at [422, 375] on div "Hi [PERSON_NAME], it was an inquiry for me son for his birthday. He's going to …" at bounding box center [379, 369] width 225 height 17
click at [187, 14] on input "text" at bounding box center [160, 17] width 201 height 14
paste input "[EMAIL_ADDRESS][DOMAIN_NAME]"
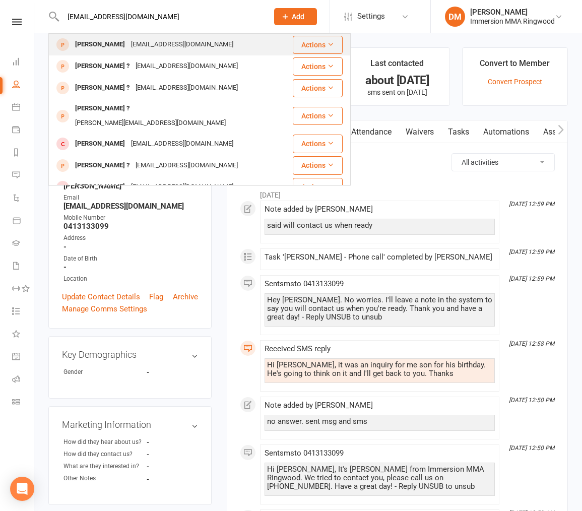
type input "[EMAIL_ADDRESS][DOMAIN_NAME]"
click at [155, 43] on div "[EMAIL_ADDRESS][DOMAIN_NAME]" at bounding box center [182, 44] width 108 height 15
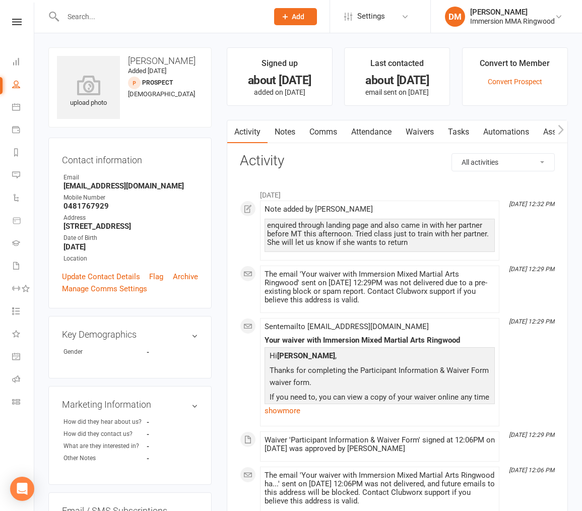
drag, startPoint x: 238, startPoint y: 27, endPoint x: 229, endPoint y: 20, distance: 11.5
click at [238, 27] on div at bounding box center [154, 16] width 213 height 33
click at [229, 20] on input "text" at bounding box center [160, 17] width 201 height 14
paste input "[EMAIL_ADDRESS][DOMAIN_NAME]"
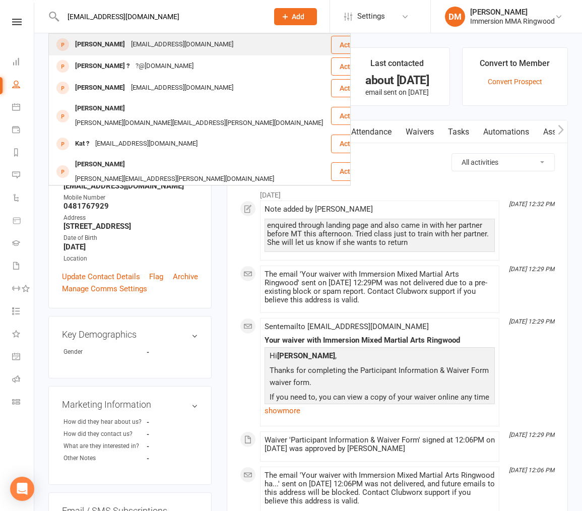
type input "[EMAIL_ADDRESS][DOMAIN_NAME]"
click at [200, 37] on div "[PERSON_NAME] [EMAIL_ADDRESS][DOMAIN_NAME]" at bounding box center [189, 44] width 281 height 21
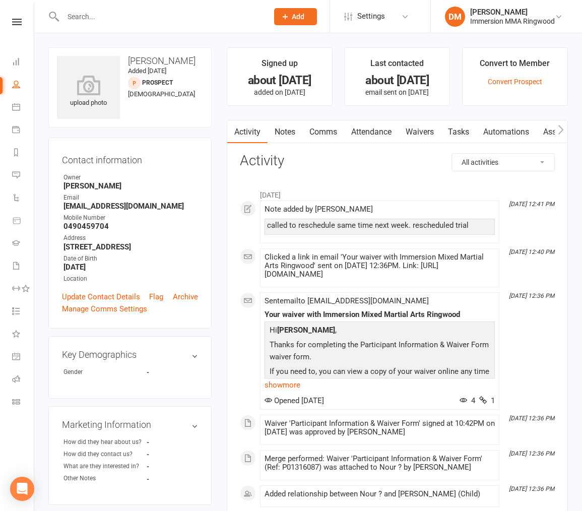
click at [386, 134] on link "Attendance" at bounding box center [371, 131] width 54 height 23
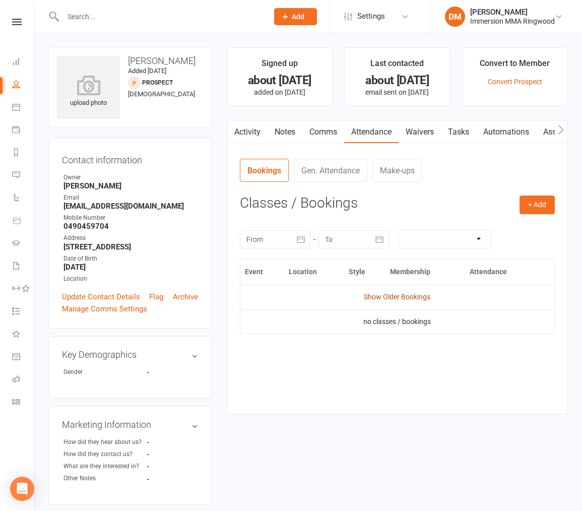
click at [387, 295] on link "Show Older Bookings" at bounding box center [397, 297] width 67 height 8
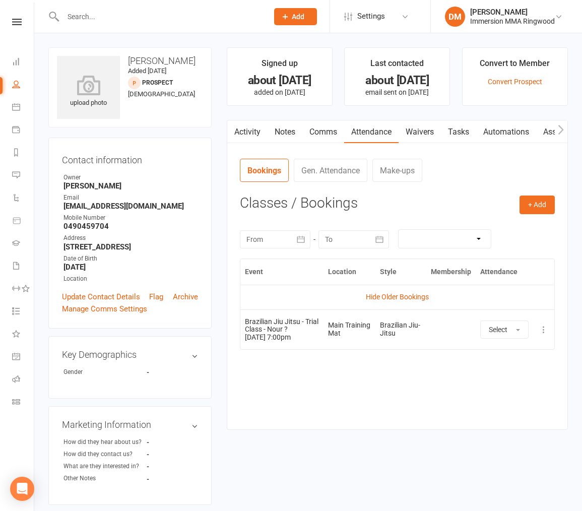
drag, startPoint x: 133, startPoint y: 12, endPoint x: 135, endPoint y: 17, distance: 5.4
click at [133, 12] on input "text" at bounding box center [160, 17] width 201 height 14
paste input "[EMAIL_ADDRESS][DOMAIN_NAME]"
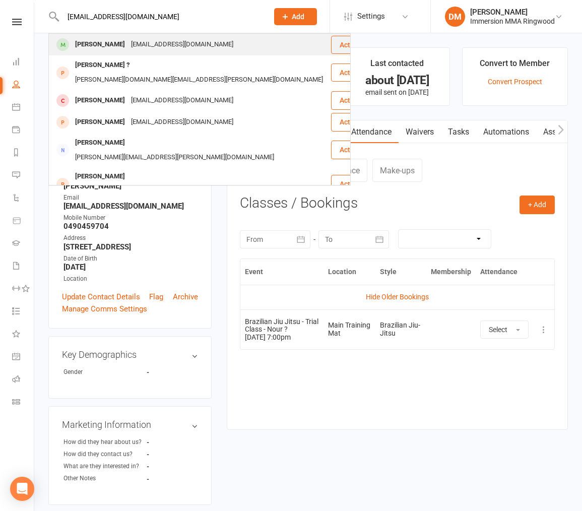
type input "[EMAIL_ADDRESS][DOMAIN_NAME]"
click at [224, 46] on div "[PERSON_NAME] [EMAIL_ADDRESS][DOMAIN_NAME]" at bounding box center [189, 44] width 281 height 21
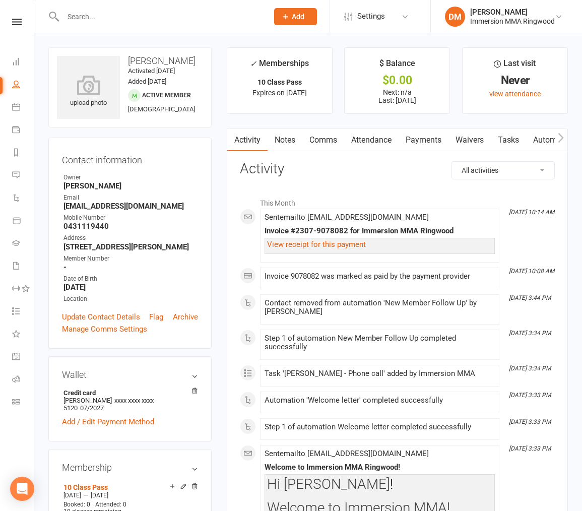
click at [387, 143] on link "Attendance" at bounding box center [371, 139] width 54 height 23
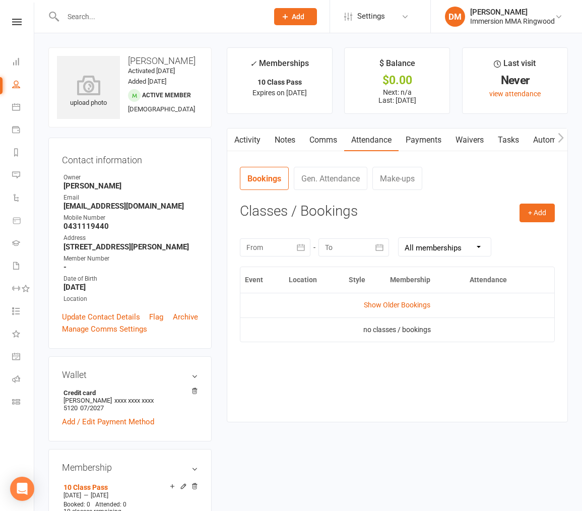
click at [414, 138] on link "Payments" at bounding box center [424, 139] width 50 height 23
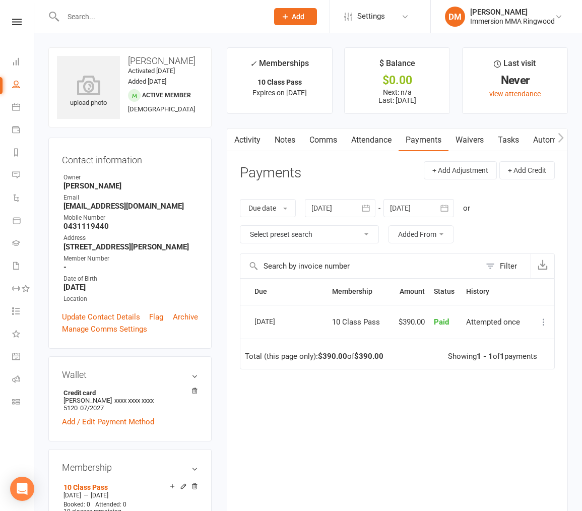
click at [151, 26] on div at bounding box center [154, 16] width 213 height 33
click at [146, 17] on input "text" at bounding box center [160, 17] width 201 height 14
paste input "[EMAIL_ADDRESS][DOMAIN_NAME]"
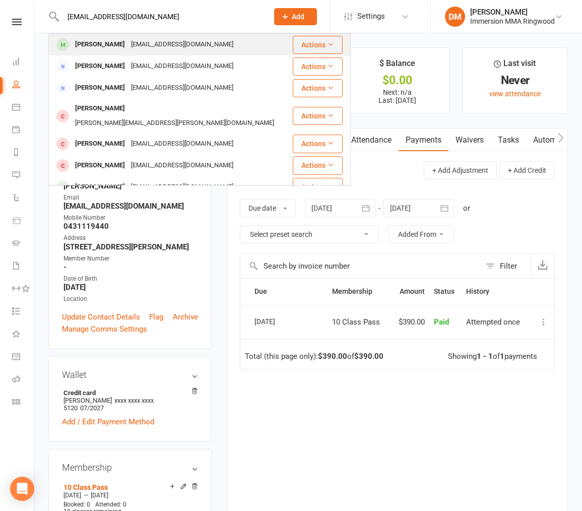
type input "[EMAIL_ADDRESS][DOMAIN_NAME]"
click at [143, 37] on div "[PERSON_NAME] [EMAIL_ADDRESS][DOMAIN_NAME]" at bounding box center [170, 44] width 242 height 21
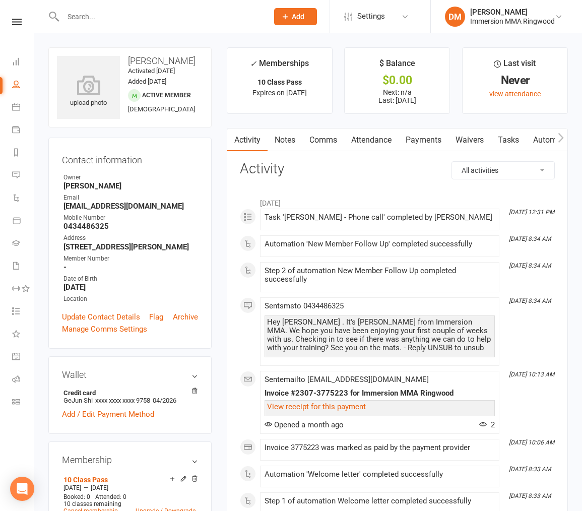
click at [416, 139] on link "Payments" at bounding box center [424, 139] width 50 height 23
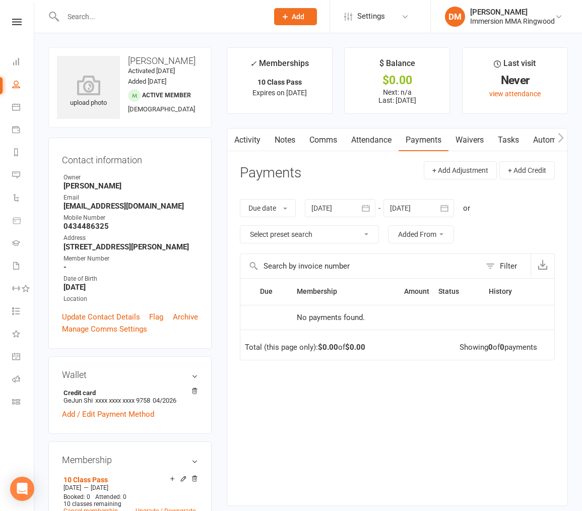
click at [379, 143] on link "Attendance" at bounding box center [371, 139] width 54 height 23
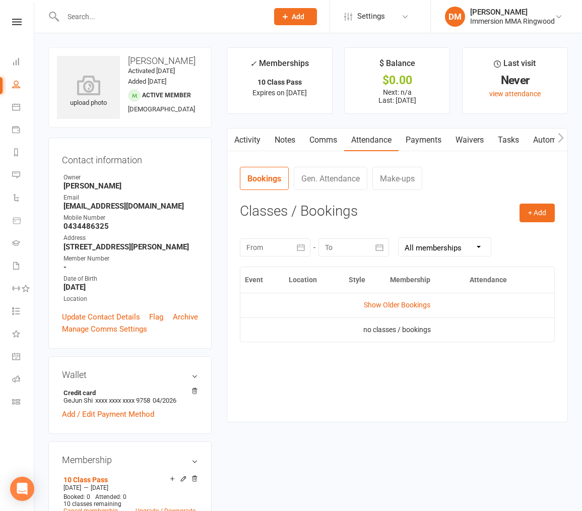
click at [453, 134] on link "Waivers" at bounding box center [469, 139] width 42 height 23
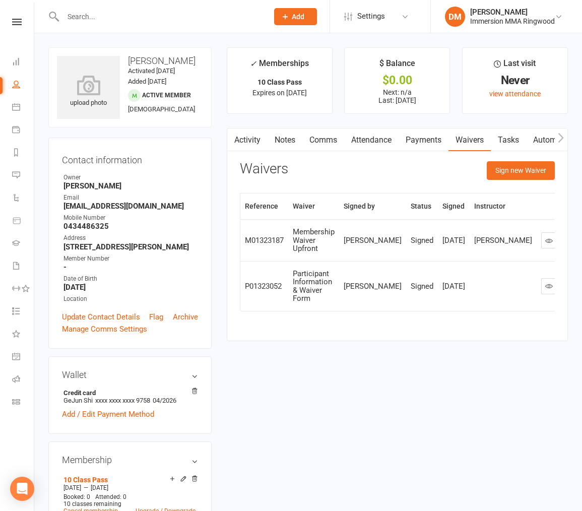
click at [123, 12] on input "text" at bounding box center [160, 17] width 201 height 14
paste input "[EMAIL_ADDRESS][DOMAIN_NAME]"
type input "[EMAIL_ADDRESS][DOMAIN_NAME]"
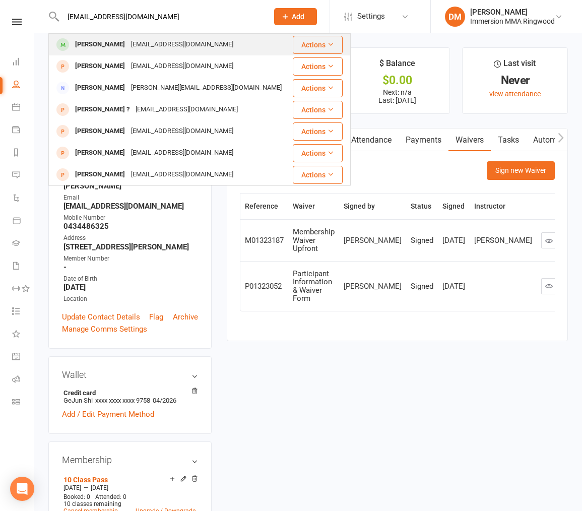
click at [160, 43] on div "[EMAIL_ADDRESS][DOMAIN_NAME]" at bounding box center [182, 44] width 108 height 15
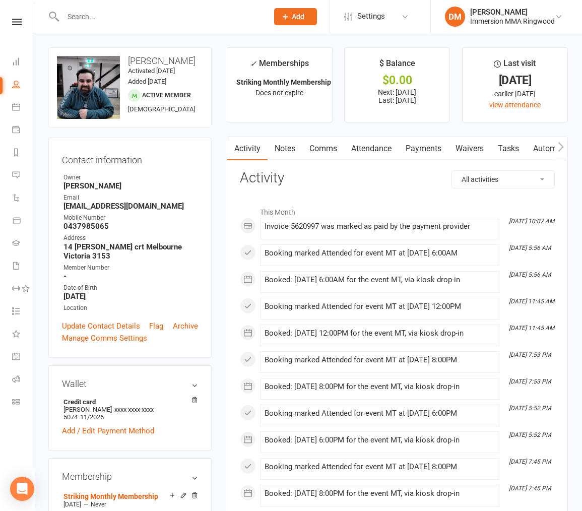
click at [380, 150] on link "Attendance" at bounding box center [371, 148] width 54 height 23
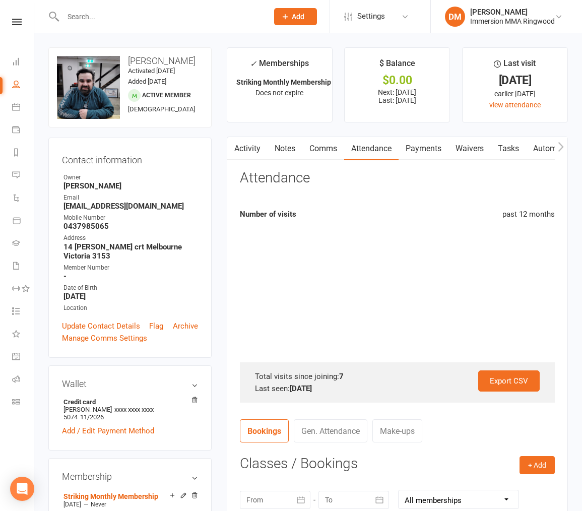
click at [421, 148] on link "Payments" at bounding box center [424, 148] width 50 height 23
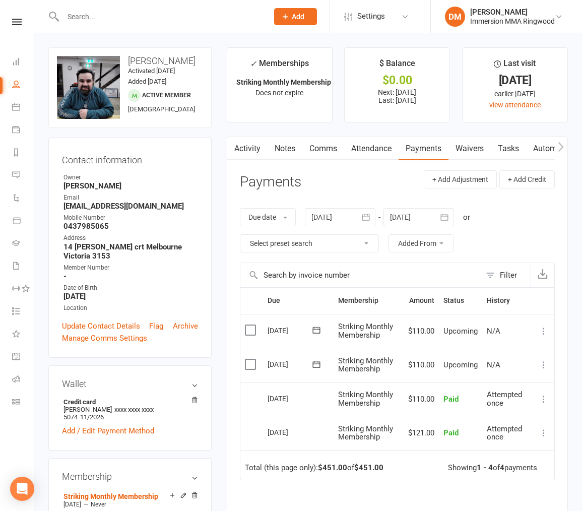
click at [124, 16] on input "text" at bounding box center [160, 17] width 201 height 14
paste input "[EMAIL_ADDRESS][DOMAIN_NAME]"
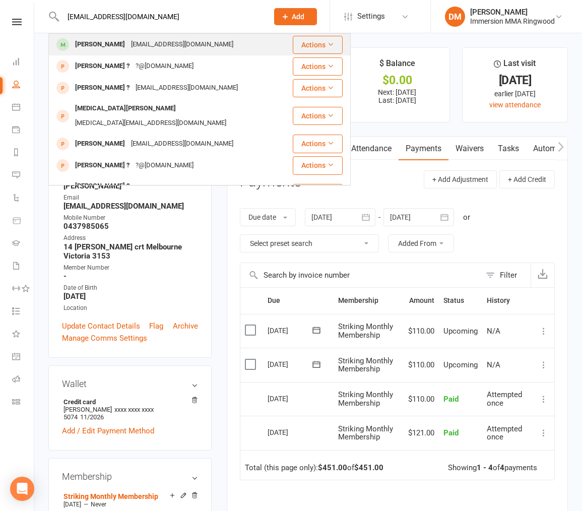
type input "[EMAIL_ADDRESS][DOMAIN_NAME]"
click at [180, 40] on div "[EMAIL_ADDRESS][DOMAIN_NAME]" at bounding box center [182, 44] width 108 height 15
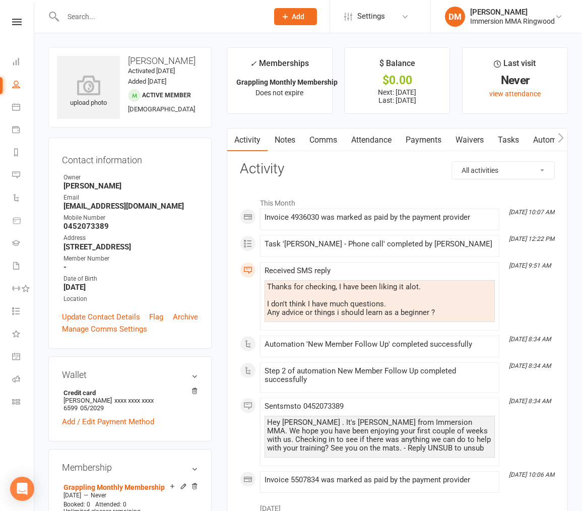
click at [424, 146] on link "Payments" at bounding box center [424, 139] width 50 height 23
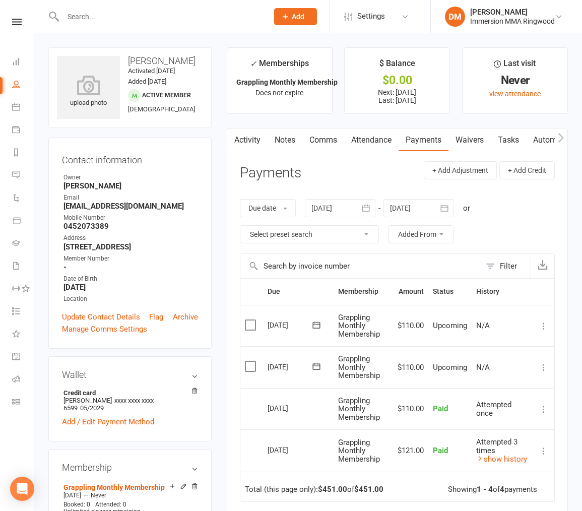
click at [200, 17] on input "text" at bounding box center [160, 17] width 201 height 14
paste input "[EMAIL_ADDRESS][DOMAIN_NAME]"
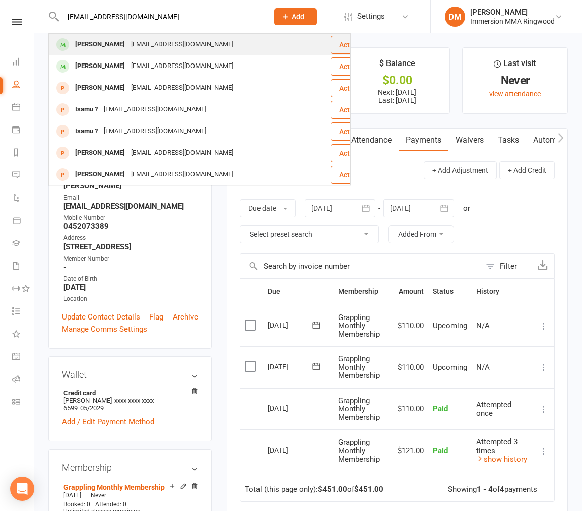
type input "[EMAIL_ADDRESS][DOMAIN_NAME]"
click at [157, 38] on div "[EMAIL_ADDRESS][DOMAIN_NAME]" at bounding box center [182, 44] width 108 height 15
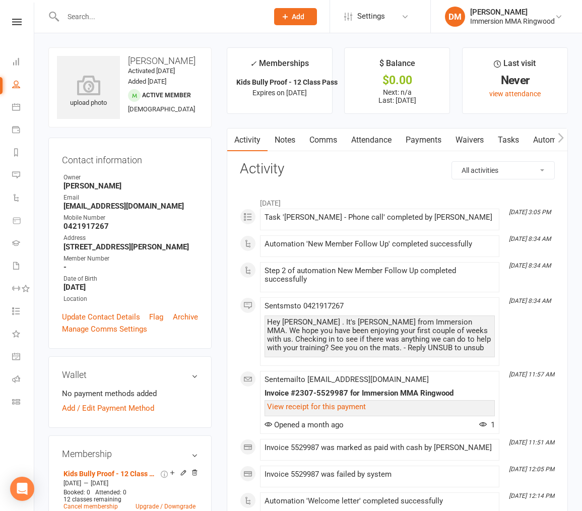
click at [419, 142] on link "Payments" at bounding box center [424, 139] width 50 height 23
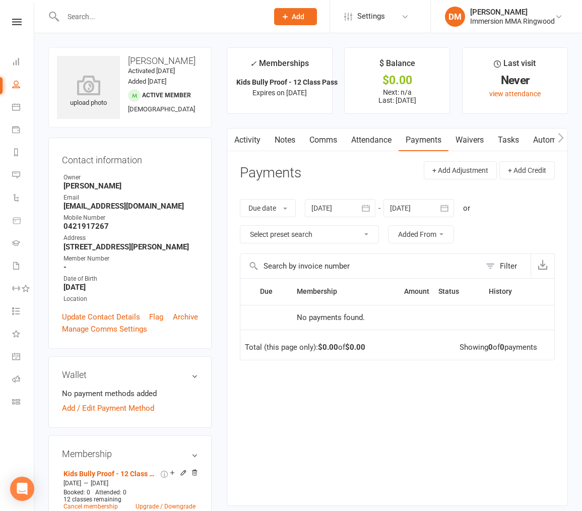
click at [345, 206] on div at bounding box center [340, 208] width 71 height 18
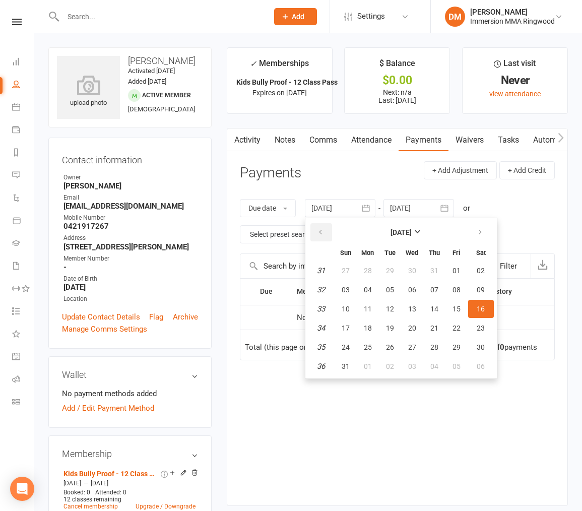
click at [328, 228] on button "button" at bounding box center [321, 232] width 22 height 18
click at [327, 228] on button "button" at bounding box center [321, 232] width 22 height 18
click at [417, 283] on button "07" at bounding box center [412, 290] width 21 height 18
type input "[DATE]"
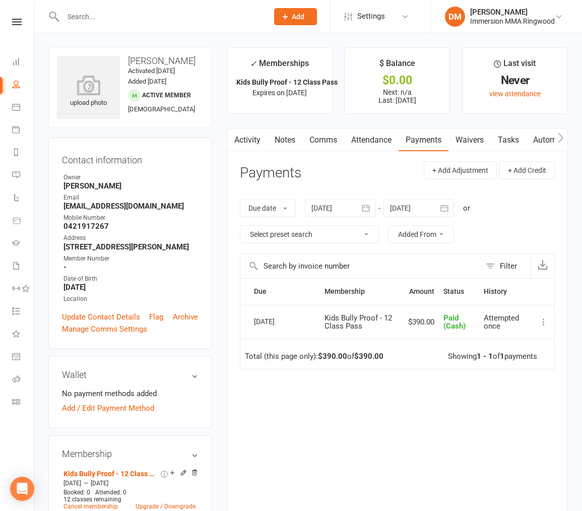
click at [326, 457] on div "Due Contact Membership Amount Status History Invoice # Select this [DATE] [PERS…" at bounding box center [397, 388] width 315 height 221
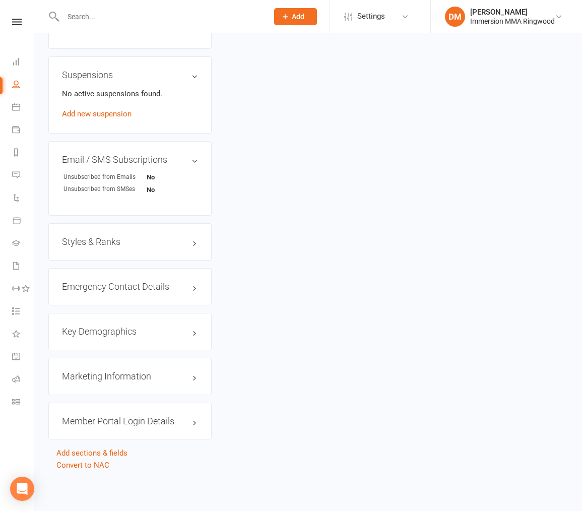
scroll to position [602, 0]
click at [192, 377] on h3 "Marketing Information edit" at bounding box center [130, 376] width 136 height 10
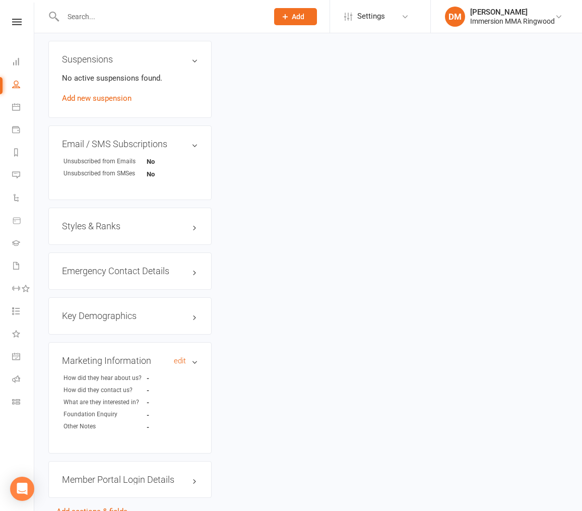
click at [193, 366] on h3 "Marketing Information edit" at bounding box center [130, 361] width 136 height 10
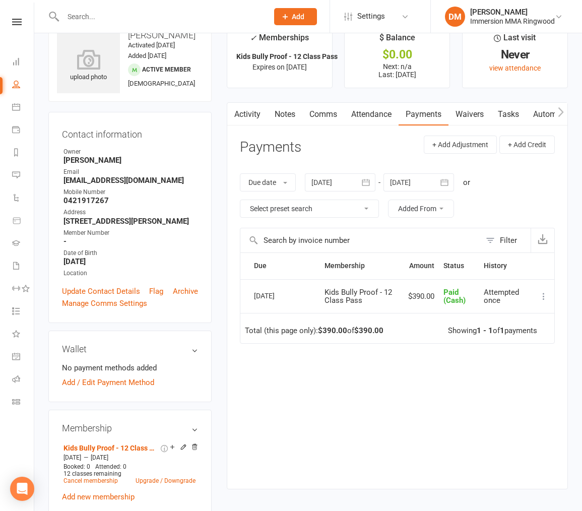
scroll to position [0, 0]
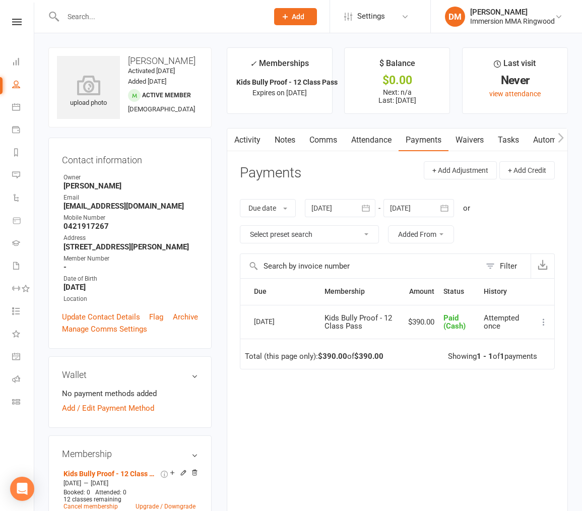
click at [233, 8] on div at bounding box center [154, 16] width 213 height 33
click at [230, 16] on input "text" at bounding box center [160, 17] width 201 height 14
paste input "[EMAIL_ADDRESS][DOMAIN_NAME]"
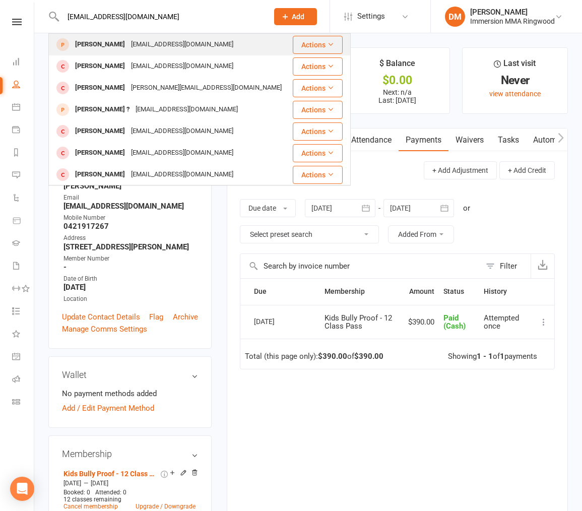
type input "[EMAIL_ADDRESS][DOMAIN_NAME]"
click at [236, 42] on div "[PERSON_NAME] [EMAIL_ADDRESS][DOMAIN_NAME]" at bounding box center [170, 44] width 242 height 21
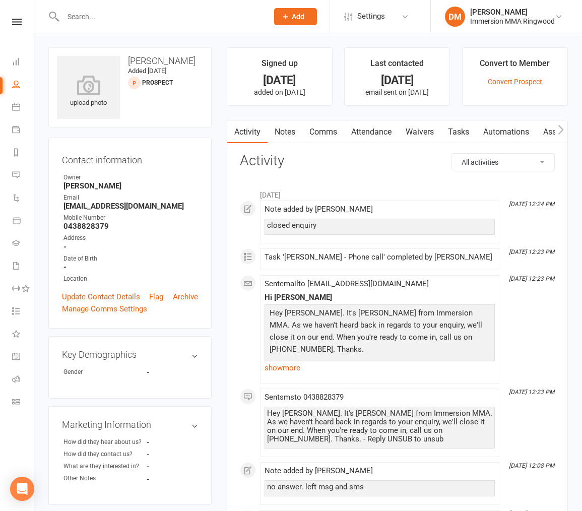
click at [185, 19] on input "text" at bounding box center [160, 17] width 201 height 14
paste input "[EMAIL_ADDRESS][DOMAIN_NAME]"
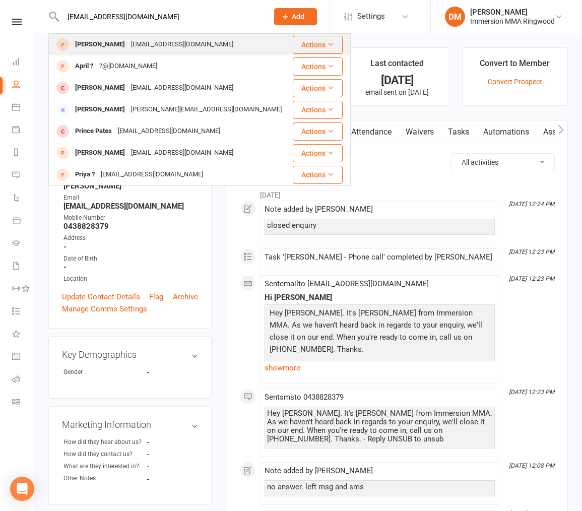
type input "[EMAIL_ADDRESS][DOMAIN_NAME]"
click at [233, 38] on div "[PERSON_NAME] [EMAIL_ADDRESS][DOMAIN_NAME]" at bounding box center [170, 44] width 242 height 21
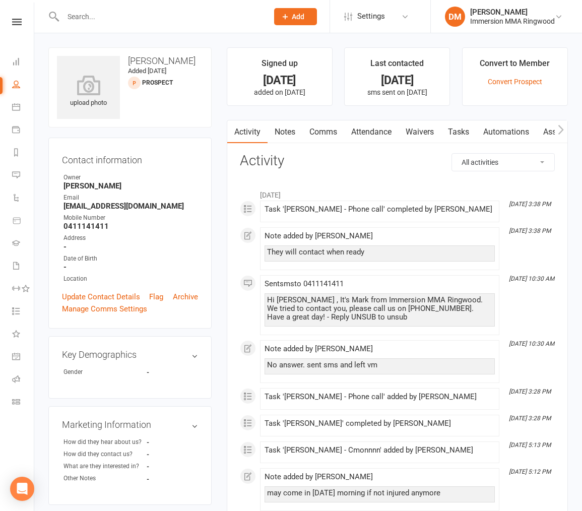
click at [367, 309] on div "Hi [PERSON_NAME] , It's Mark from Immersion MMA Ringwood. We tried to contact y…" at bounding box center [379, 309] width 225 height 26
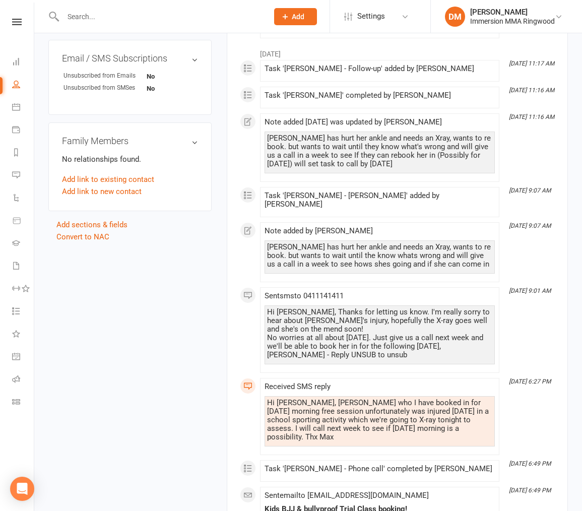
scroll to position [806, 0]
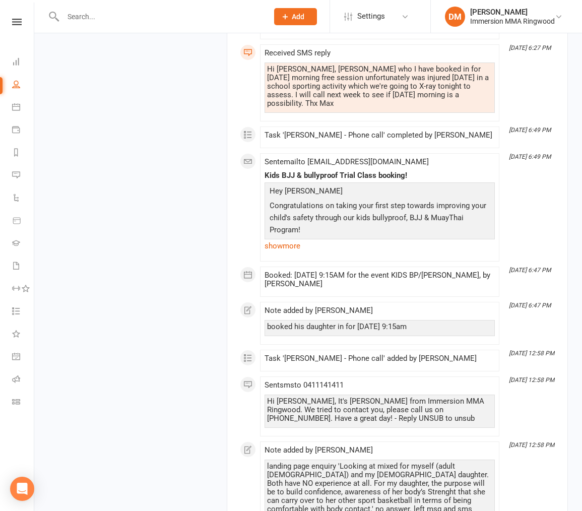
click at [429, 210] on p "Congratulations on taking your first step towards improving your child's safety…" at bounding box center [379, 219] width 225 height 39
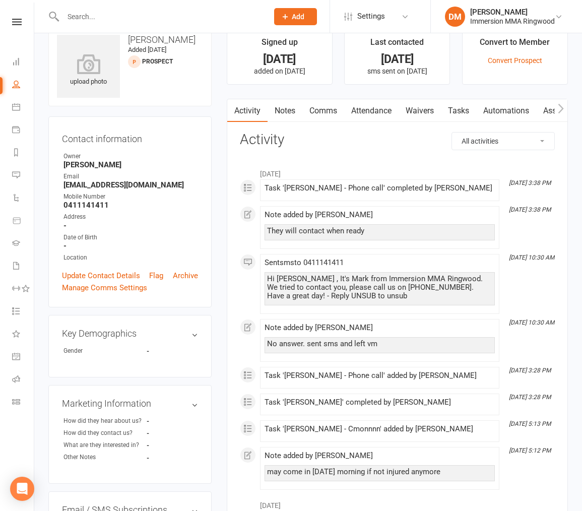
scroll to position [0, 0]
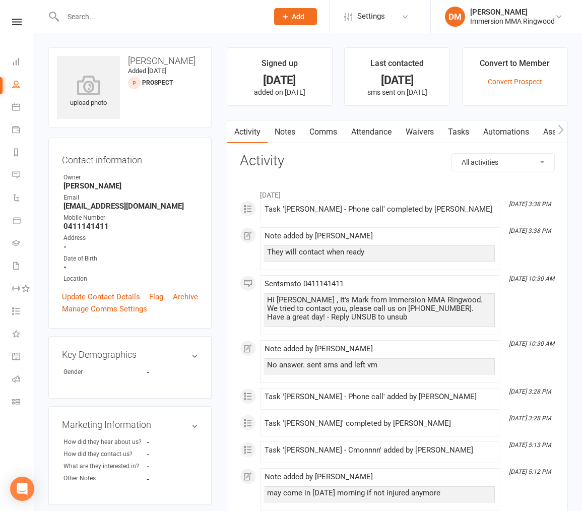
click at [176, 18] on input "text" at bounding box center [160, 17] width 201 height 14
paste input "[EMAIL_ADDRESS][DOMAIN_NAME]"
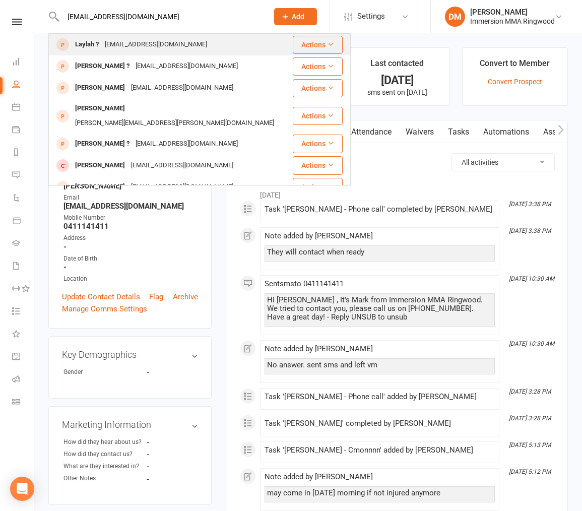
type input "[EMAIL_ADDRESS][DOMAIN_NAME]"
click at [189, 48] on div "Laylah ? [EMAIL_ADDRESS][DOMAIN_NAME]" at bounding box center [170, 44] width 242 height 21
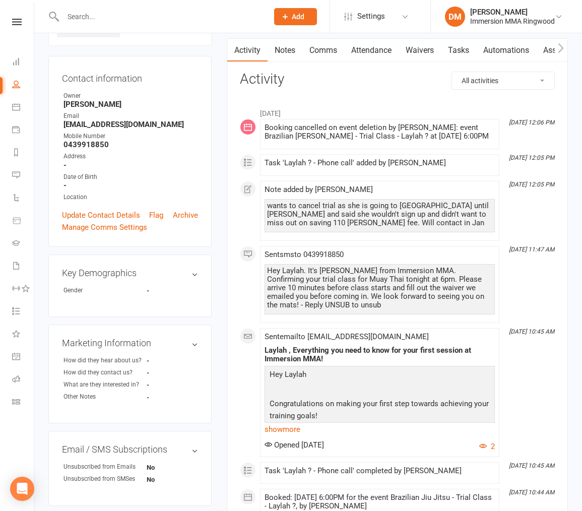
scroll to position [50, 0]
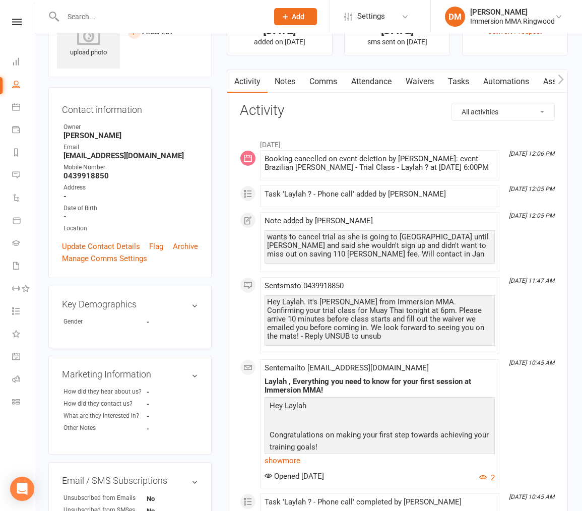
click at [146, 16] on input "text" at bounding box center [160, 17] width 201 height 14
paste input "[EMAIL_ADDRESS][DOMAIN_NAME]"
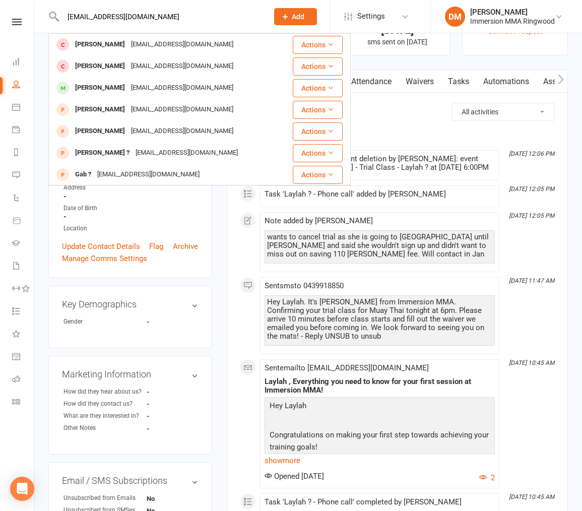
drag, startPoint x: 198, startPoint y: 15, endPoint x: 23, endPoint y: 5, distance: 174.6
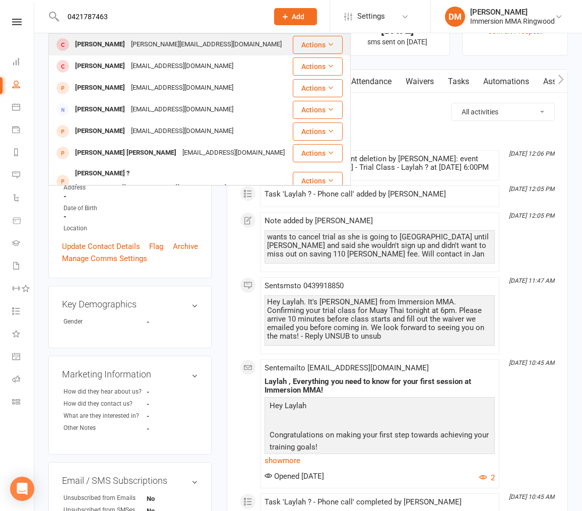
type input "0421787463"
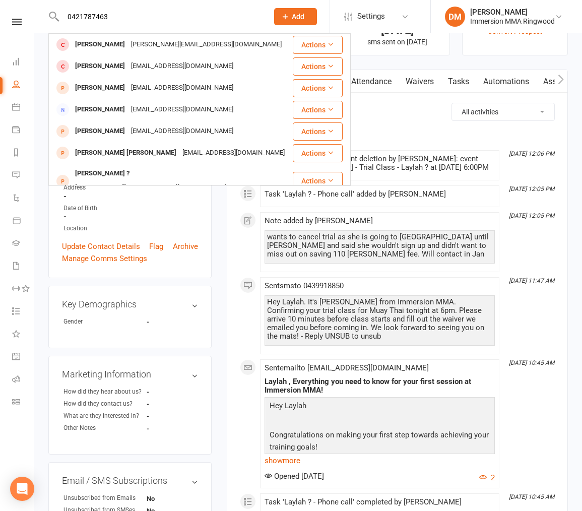
click at [128, 44] on div "[PERSON_NAME][EMAIL_ADDRESS][DOMAIN_NAME]" at bounding box center [206, 44] width 157 height 15
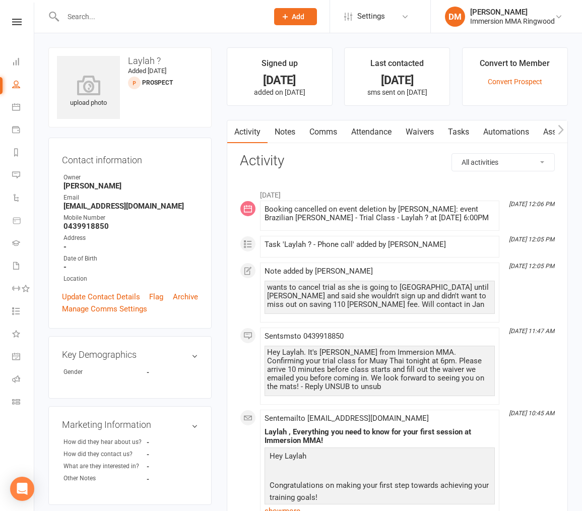
click at [147, 16] on input "text" at bounding box center [160, 17] width 201 height 14
type input "[PERSON_NAME]"
click at [180, 24] on div at bounding box center [154, 16] width 213 height 33
click at [148, 24] on div at bounding box center [154, 16] width 213 height 33
click at [145, 12] on input "text" at bounding box center [160, 17] width 201 height 14
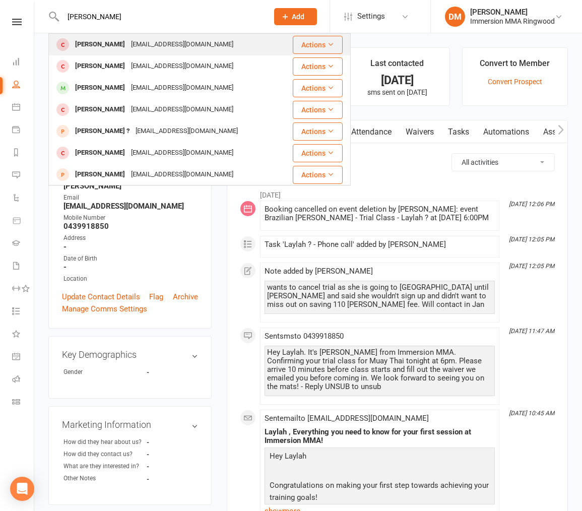
type input "[PERSON_NAME]"
click at [180, 44] on div "[EMAIL_ADDRESS][DOMAIN_NAME]" at bounding box center [182, 44] width 108 height 15
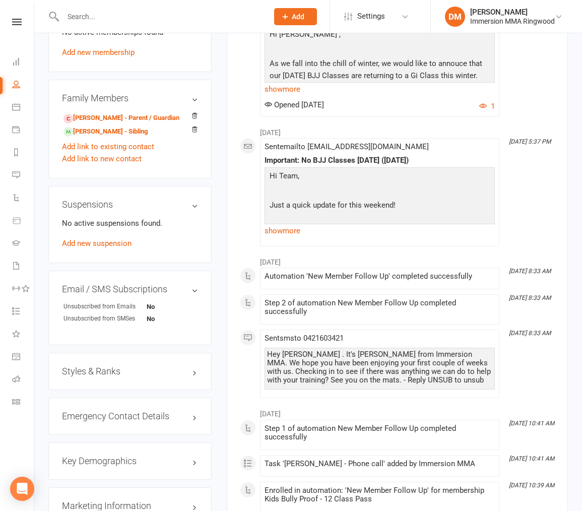
scroll to position [353, 0]
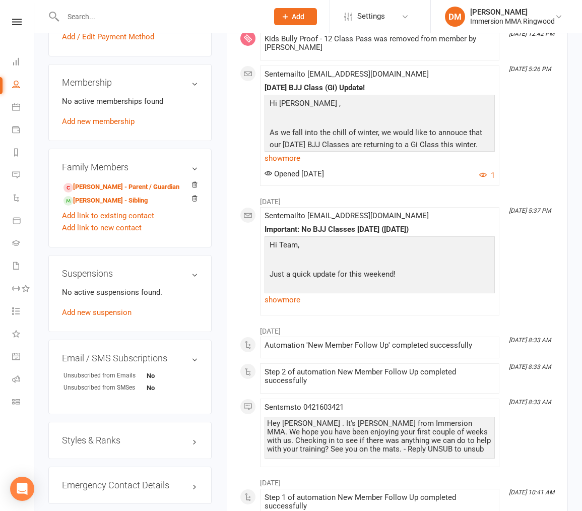
click at [108, 20] on input "text" at bounding box center [160, 17] width 201 height 14
paste input "[EMAIL_ADDRESS][DOMAIN_NAME]"
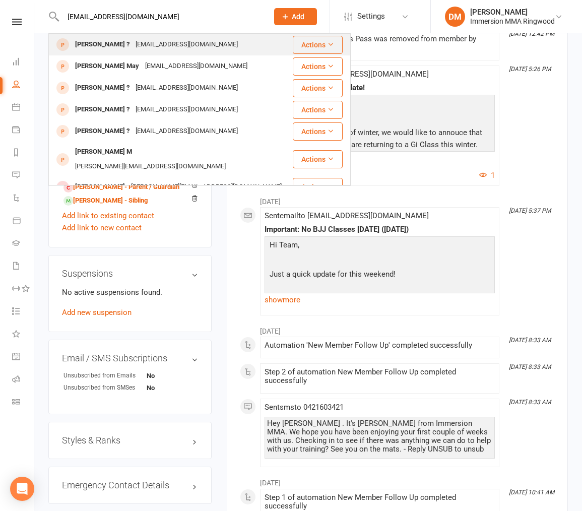
type input "[EMAIL_ADDRESS][DOMAIN_NAME]"
click at [156, 47] on div "[EMAIL_ADDRESS][DOMAIN_NAME]" at bounding box center [187, 44] width 108 height 15
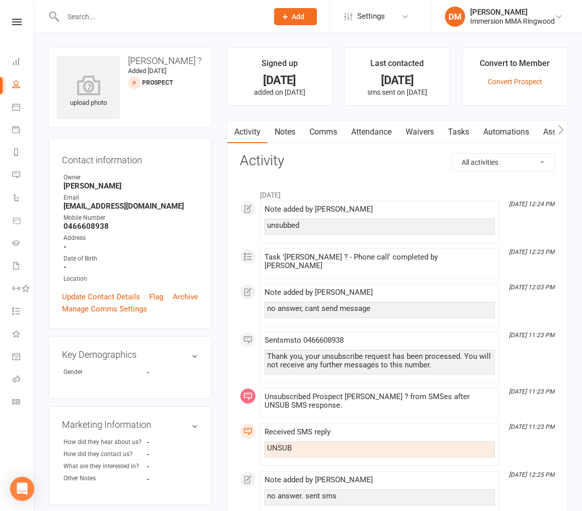
click at [210, 22] on input "text" at bounding box center [160, 17] width 201 height 14
paste input "[EMAIL_ADDRESS][DOMAIN_NAME]"
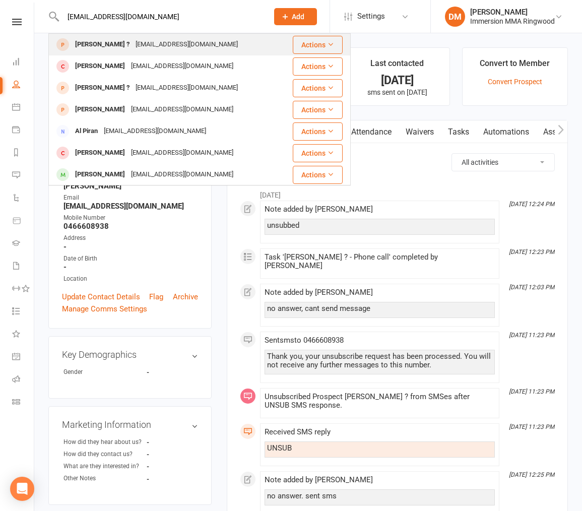
type input "[EMAIL_ADDRESS][DOMAIN_NAME]"
click at [199, 41] on div "[PERSON_NAME] ? [EMAIL_ADDRESS][DOMAIN_NAME]" at bounding box center [170, 44] width 242 height 21
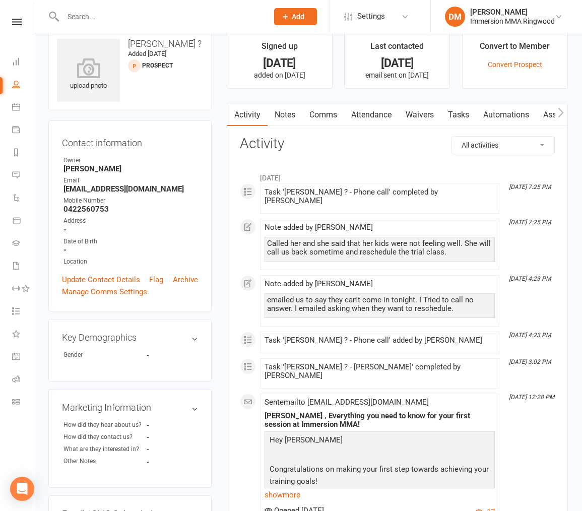
scroll to position [7, 0]
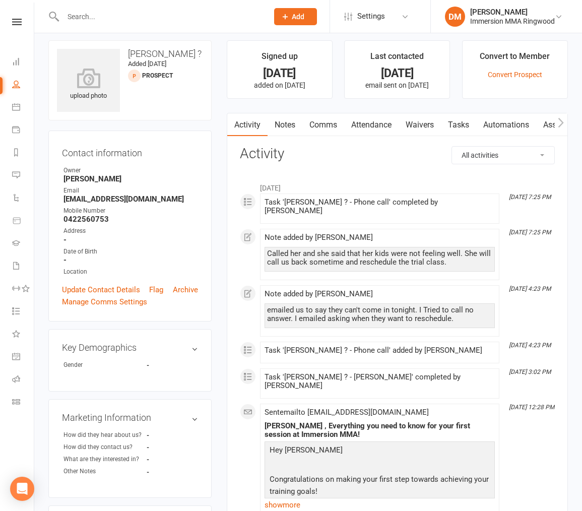
click at [129, 8] on div at bounding box center [154, 16] width 213 height 33
paste input "[EMAIL_ADDRESS][DOMAIN_NAME]"
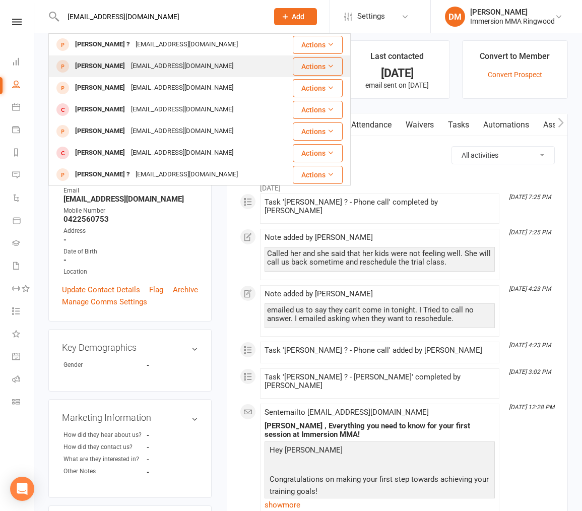
type input "[EMAIL_ADDRESS][DOMAIN_NAME]"
click at [173, 56] on div "[PERSON_NAME] [EMAIL_ADDRESS][DOMAIN_NAME]" at bounding box center [170, 66] width 242 height 21
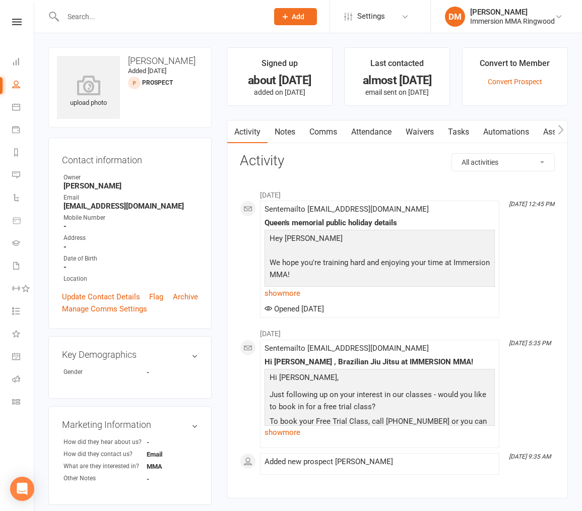
click at [193, 28] on div at bounding box center [154, 16] width 213 height 33
paste input "[EMAIL_ADDRESS][DOMAIN_NAME]"
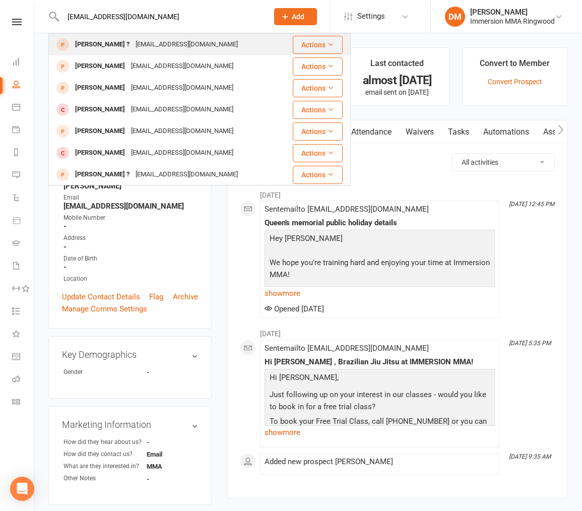
type input "[EMAIL_ADDRESS][DOMAIN_NAME]"
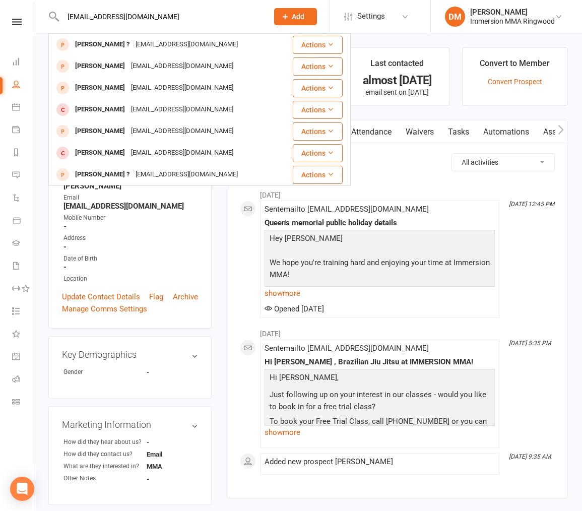
click at [242, 48] on div "[PERSON_NAME] ? [EMAIL_ADDRESS][DOMAIN_NAME]" at bounding box center [170, 44] width 242 height 21
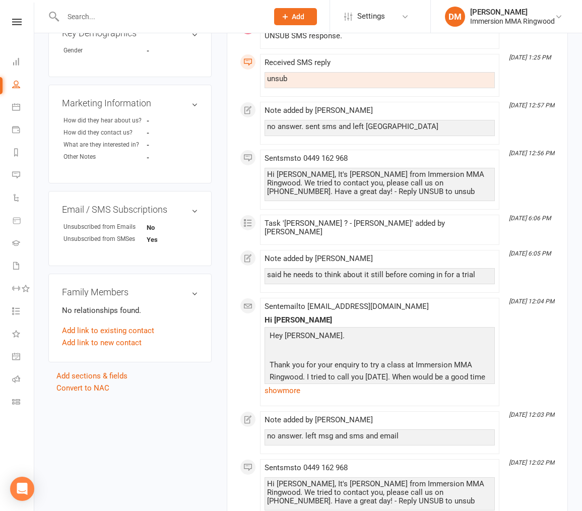
scroll to position [314, 0]
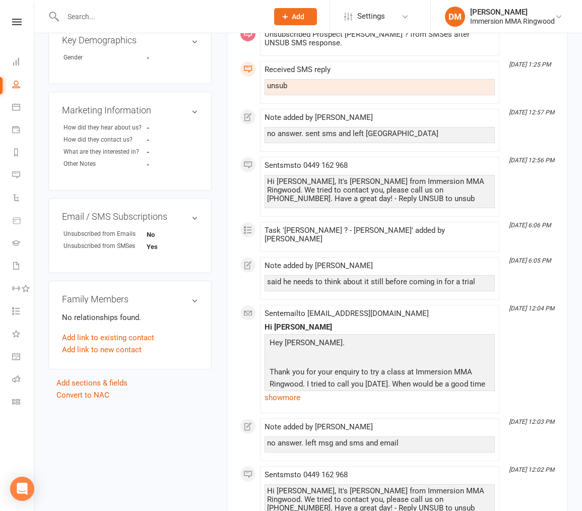
click at [162, 22] on input "text" at bounding box center [160, 17] width 201 height 14
paste input "[EMAIL_ADDRESS][DOMAIN_NAME]"
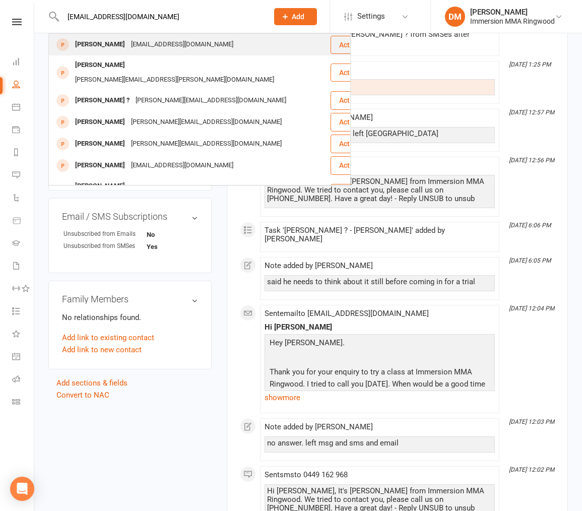
type input "[EMAIL_ADDRESS][DOMAIN_NAME]"
click at [179, 42] on div "[EMAIL_ADDRESS][DOMAIN_NAME]" at bounding box center [182, 44] width 108 height 15
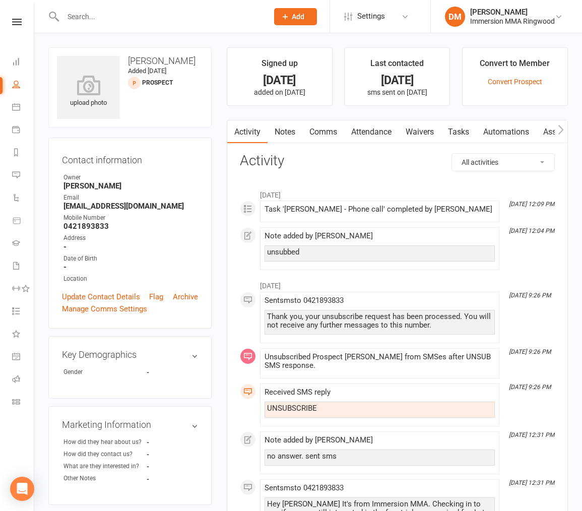
click at [216, 21] on input "text" at bounding box center [160, 17] width 201 height 14
paste input "[EMAIL_ADDRESS][DOMAIN_NAME]"
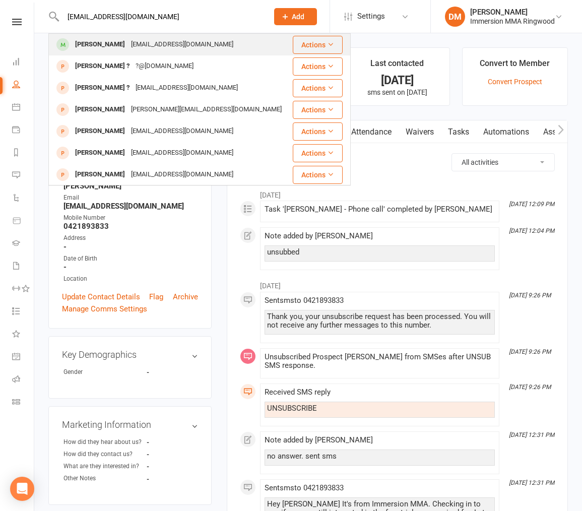
type input "[EMAIL_ADDRESS][DOMAIN_NAME]"
click at [168, 49] on div "[EMAIL_ADDRESS][DOMAIN_NAME]" at bounding box center [182, 44] width 108 height 15
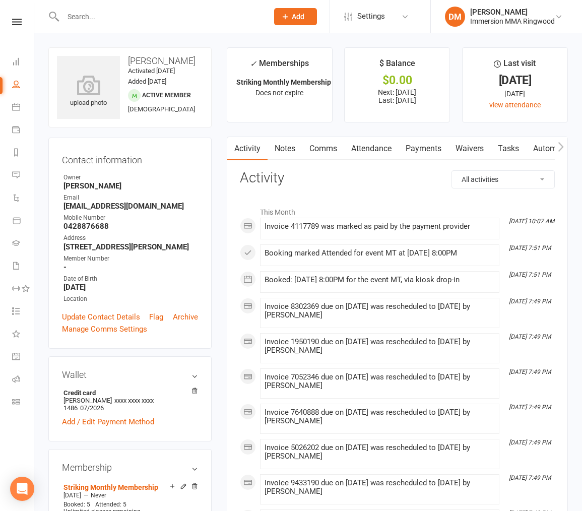
click at [427, 156] on link "Payments" at bounding box center [424, 148] width 50 height 23
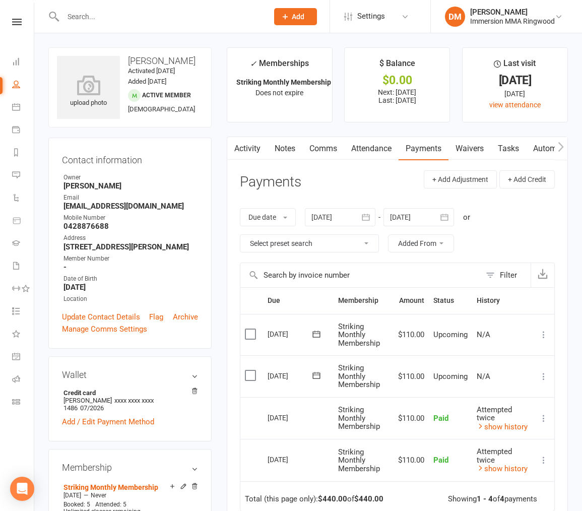
click at [148, 18] on input "text" at bounding box center [160, 17] width 201 height 14
paste input "[EMAIL_ADDRESS][DOMAIN_NAME]"
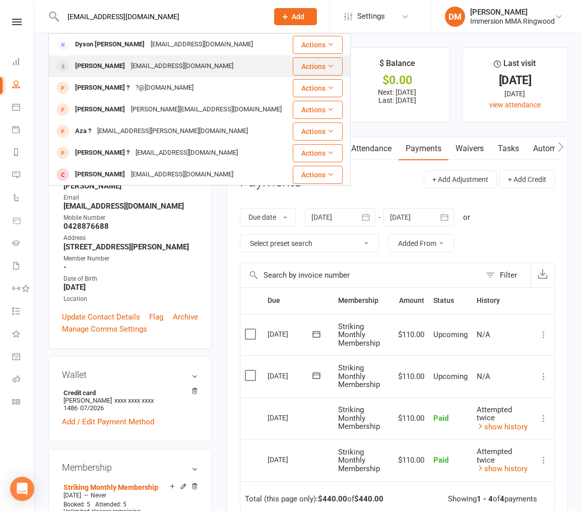
type input "[EMAIL_ADDRESS][DOMAIN_NAME]"
click at [220, 58] on div "[PERSON_NAME] [PERSON_NAME][EMAIL_ADDRESS][DOMAIN_NAME]" at bounding box center [170, 66] width 242 height 21
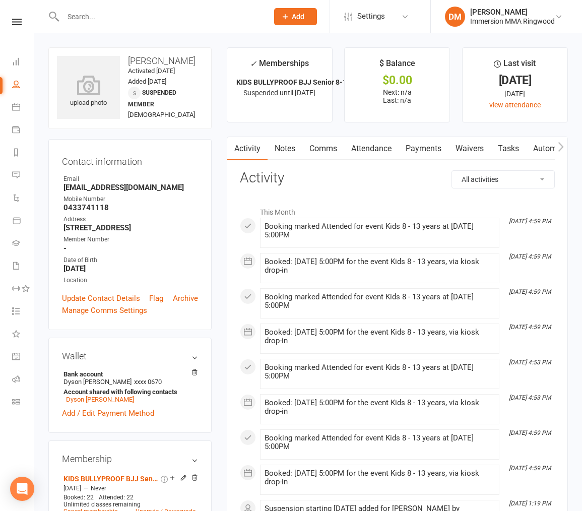
click at [422, 149] on link "Payments" at bounding box center [424, 148] width 50 height 23
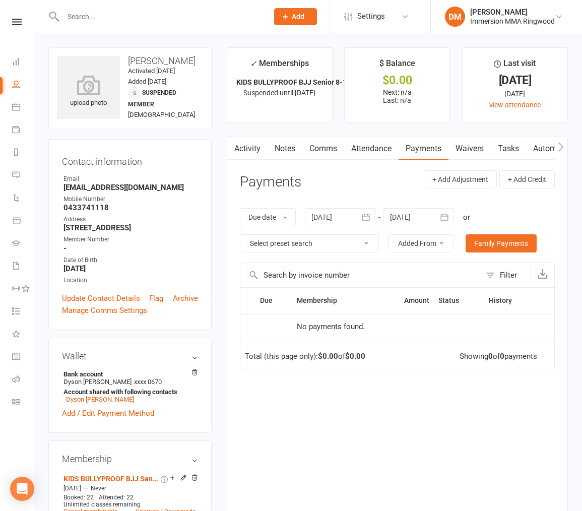
click at [346, 224] on div at bounding box center [340, 217] width 71 height 18
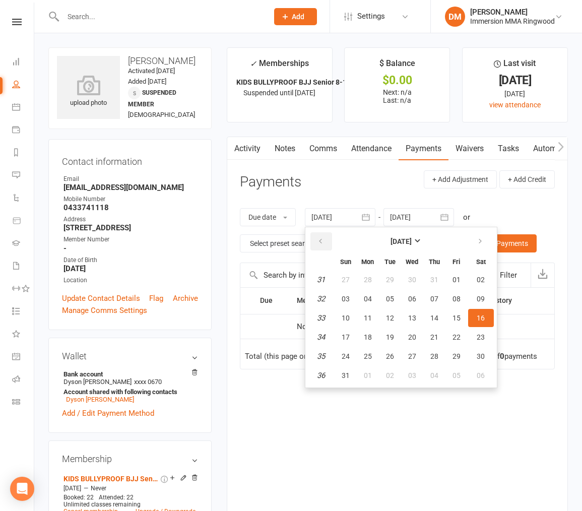
click at [315, 243] on button "button" at bounding box center [321, 241] width 22 height 18
click at [362, 286] on button "02" at bounding box center [367, 280] width 21 height 18
type input "[DATE]"
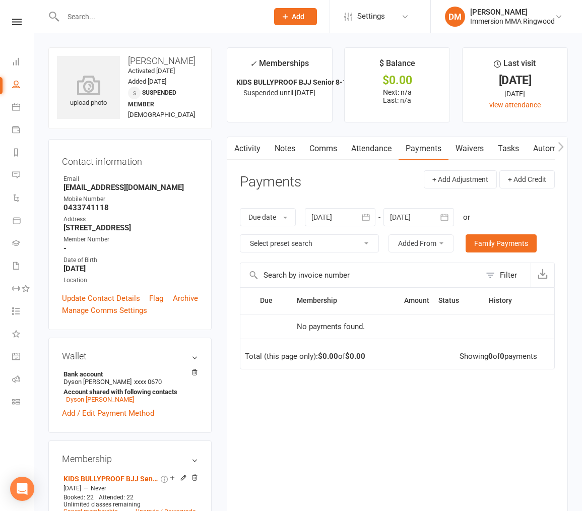
click at [370, 147] on link "Attendance" at bounding box center [371, 148] width 54 height 23
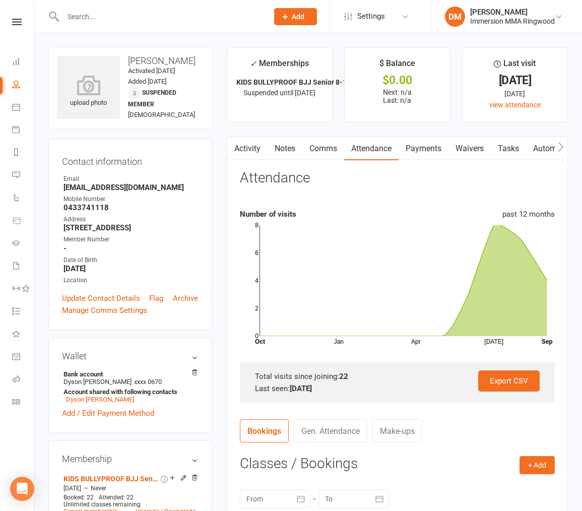
click at [473, 148] on link "Waivers" at bounding box center [469, 148] width 42 height 23
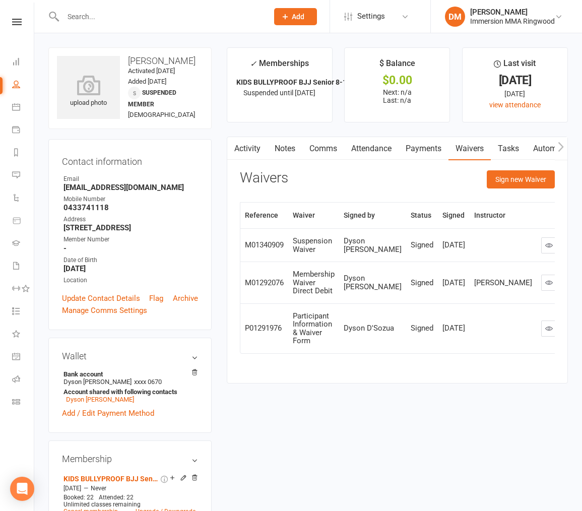
click at [239, 19] on input "text" at bounding box center [160, 17] width 201 height 14
paste input "[EMAIL_ADDRESS][DOMAIN_NAME]"
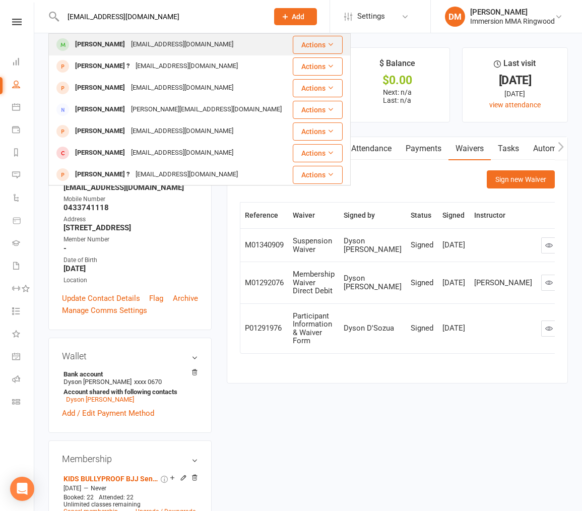
type input "[EMAIL_ADDRESS][DOMAIN_NAME]"
click at [217, 38] on div "[PERSON_NAME] [EMAIL_ADDRESS][DOMAIN_NAME]" at bounding box center [170, 44] width 242 height 21
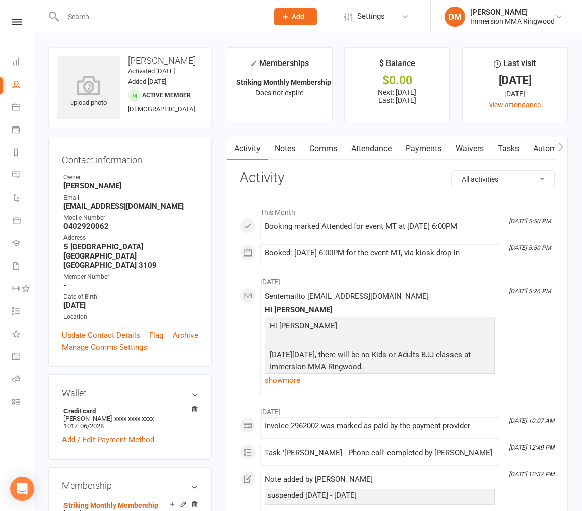
click at [431, 149] on link "Payments" at bounding box center [424, 148] width 50 height 23
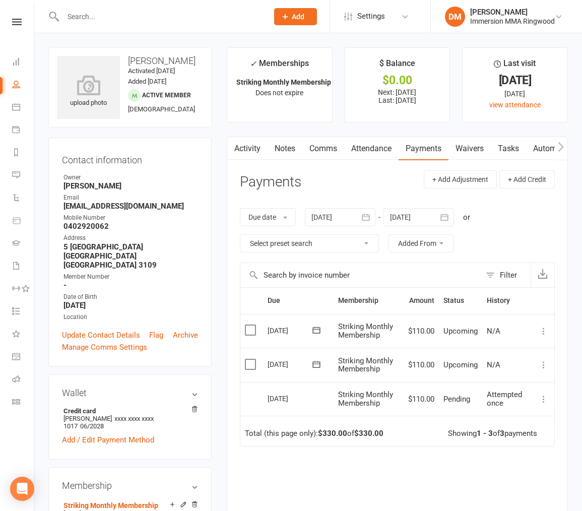
click at [132, 12] on input "text" at bounding box center [160, 17] width 201 height 14
paste input "[EMAIL_ADDRESS][DOMAIN_NAME]"
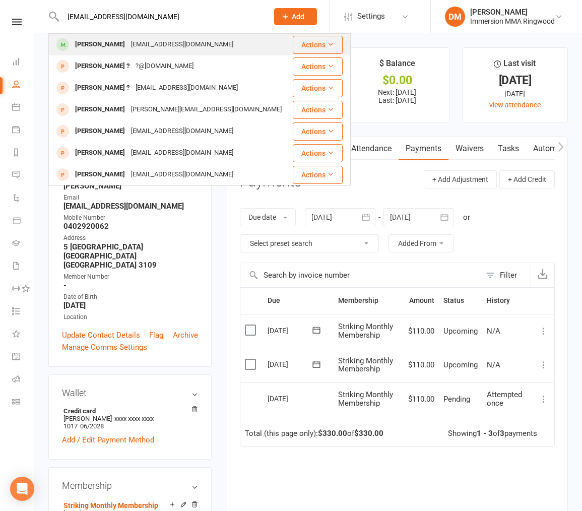
type input "[EMAIL_ADDRESS][DOMAIN_NAME]"
click at [159, 42] on div "[EMAIL_ADDRESS][DOMAIN_NAME]" at bounding box center [182, 44] width 108 height 15
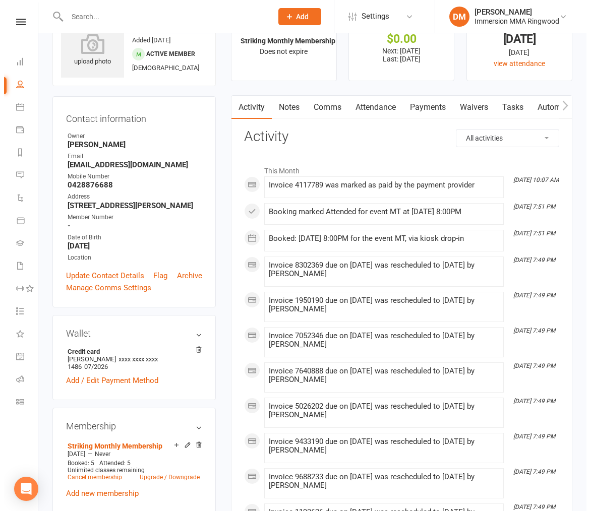
scroll to position [50, 0]
